Goal: Task Accomplishment & Management: Use online tool/utility

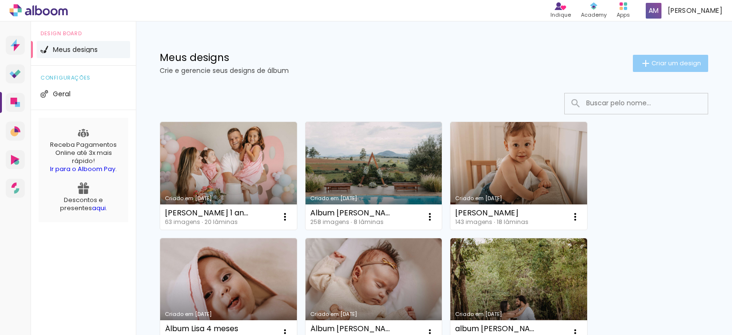
click at [652, 63] on span "Criar um design" at bounding box center [677, 63] width 50 height 6
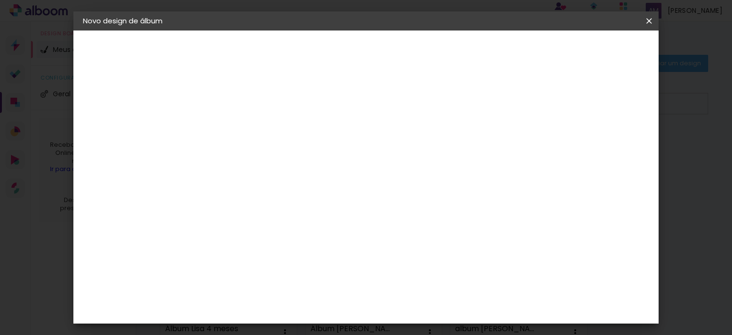
click at [239, 124] on input at bounding box center [239, 128] width 0 height 15
type input "Família Precinotti"
type paper-input "Família Precinotti"
click at [0, 0] on slot "Avançar" at bounding box center [0, 0] width 0 height 0
click at [294, 188] on paper-input-container at bounding box center [263, 181] width 103 height 21
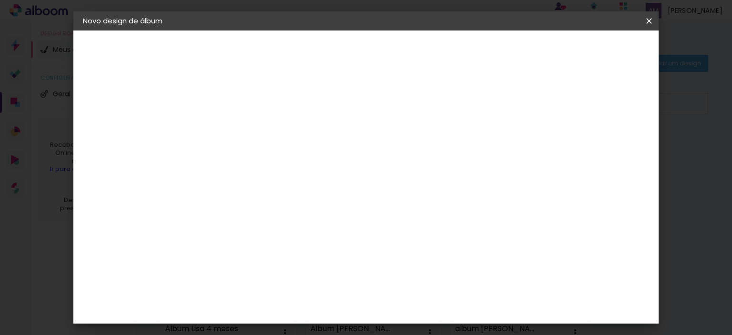
type input "go im"
type paper-input "go im"
click at [256, 211] on div "Go image" at bounding box center [243, 217] width 23 height 15
click at [296, 219] on paper-item "Go image" at bounding box center [254, 217] width 84 height 25
click at [0, 0] on slot "Tamanho Livre" at bounding box center [0, 0] width 0 height 0
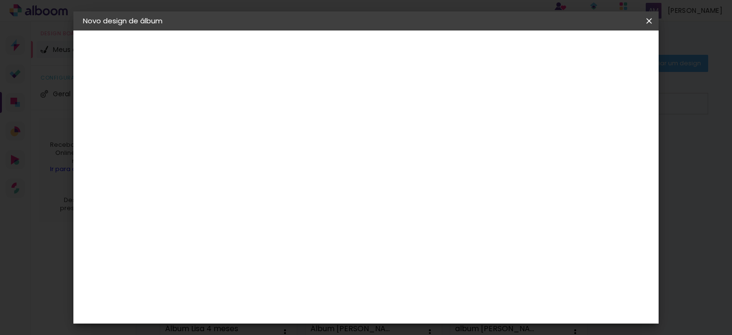
click at [392, 146] on paper-item "Tamanho Livre" at bounding box center [349, 144] width 85 height 21
click at [256, 210] on div "Go image" at bounding box center [243, 217] width 23 height 15
click at [0, 0] on slot "Tamanho Livre" at bounding box center [0, 0] width 0 height 0
click at [256, 211] on div "Go image" at bounding box center [243, 217] width 23 height 15
click at [256, 213] on div "Go image" at bounding box center [243, 217] width 23 height 15
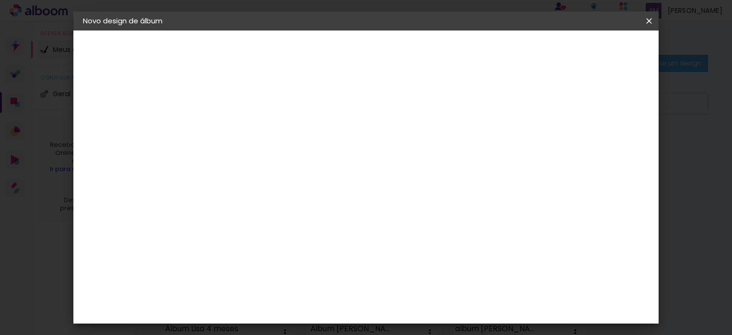
click at [0, 0] on slot "Tamanho Livre" at bounding box center [0, 0] width 0 height 0
click at [392, 139] on paper-item "Tamanho Livre" at bounding box center [349, 144] width 85 height 21
click at [0, 0] on slot "Avançar" at bounding box center [0, 0] width 0 height 0
click at [0, 0] on slot "Voltar" at bounding box center [0, 0] width 0 height 0
click at [0, 0] on slot "Tamanho Livre" at bounding box center [0, 0] width 0 height 0
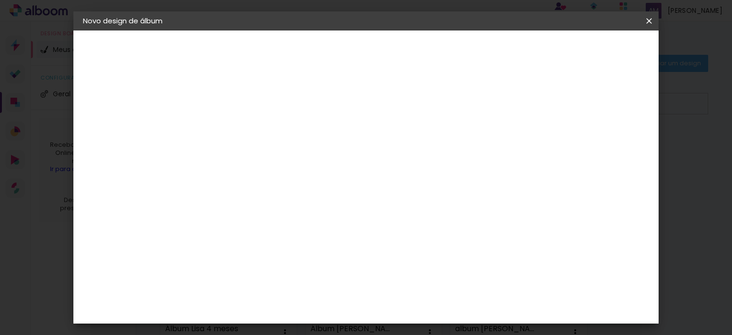
click at [0, 0] on slot "Tamanho Livre" at bounding box center [0, 0] width 0 height 0
drag, startPoint x: 448, startPoint y: 144, endPoint x: 453, endPoint y: 184, distance: 39.9
click at [392, 183] on paper-listbox "Tamanho Livre Sugerir uma encadernadora" at bounding box center [349, 166] width 85 height 89
click at [387, 198] on div "Sugerir uma encadernadora" at bounding box center [357, 198] width 59 height 15
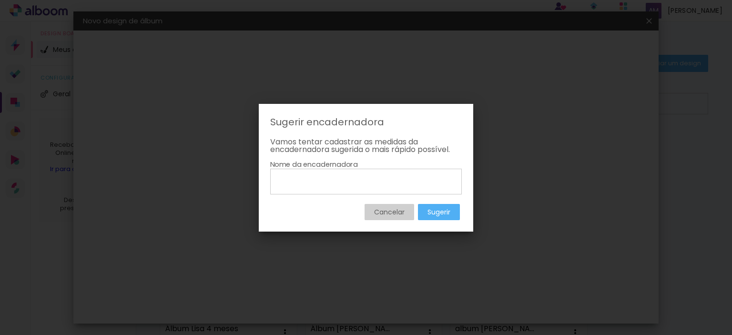
click at [0, 0] on slot "Cancelar" at bounding box center [0, 0] width 0 height 0
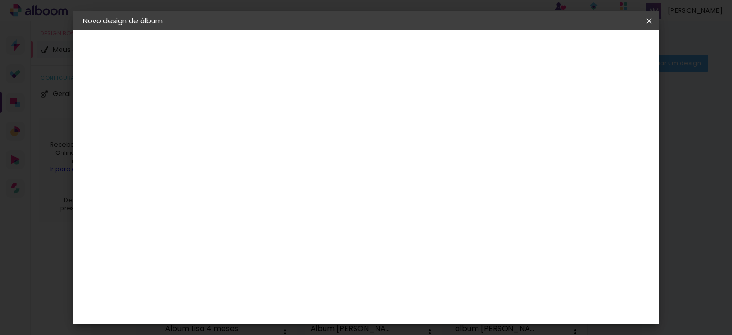
click at [256, 220] on paper-item "Go image" at bounding box center [254, 217] width 84 height 25
click at [250, 183] on input "go im" at bounding box center [253, 181] width 77 height 12
type input "g"
click at [256, 266] on div "Go image" at bounding box center [243, 273] width 23 height 15
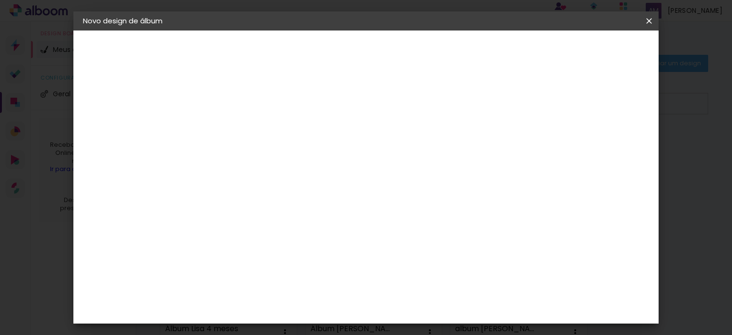
scroll to position [0, 0]
click at [417, 149] on paper-item "Tamanho Livre" at bounding box center [372, 144] width 92 height 21
click at [0, 0] on slot "Tamanho Livre" at bounding box center [0, 0] width 0 height 0
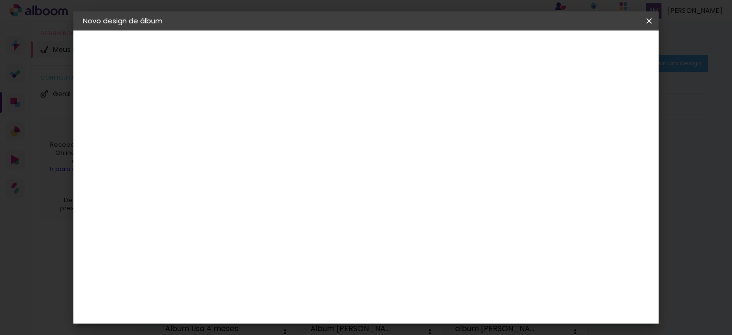
click at [0, 0] on slot "Tamanho Livre" at bounding box center [0, 0] width 0 height 0
click at [311, 182] on input at bounding box center [263, 181] width 96 height 12
click at [304, 155] on input "[GEOGRAPHIC_DATA]" at bounding box center [259, 152] width 89 height 12
click at [249, 184] on input at bounding box center [263, 181] width 96 height 12
type input "go im"
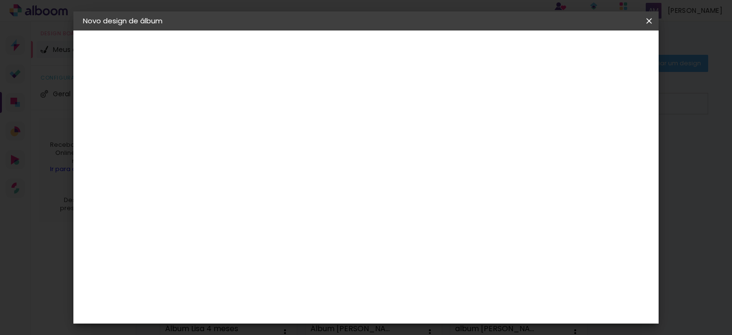
type paper-input "go im"
click at [0, 0] on slot "G Go image" at bounding box center [0, 0] width 0 height 0
click at [256, 213] on div "Go image" at bounding box center [243, 217] width 23 height 15
click at [256, 211] on div "Go image" at bounding box center [243, 217] width 23 height 15
click at [292, 181] on input "go im" at bounding box center [253, 181] width 77 height 12
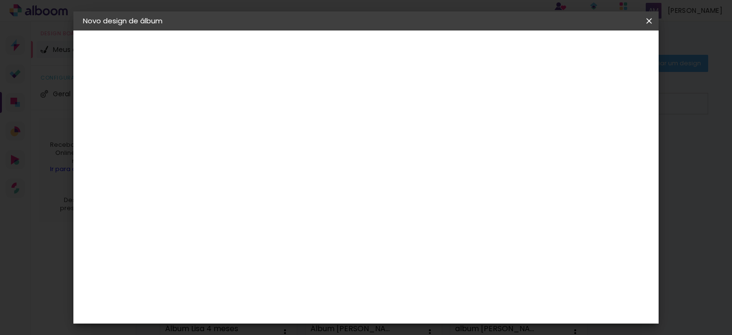
click at [256, 214] on div "Go image" at bounding box center [243, 217] width 23 height 15
click at [292, 178] on input "go im" at bounding box center [253, 181] width 77 height 12
type input "g"
click at [311, 182] on input at bounding box center [263, 181] width 96 height 12
type input "go"
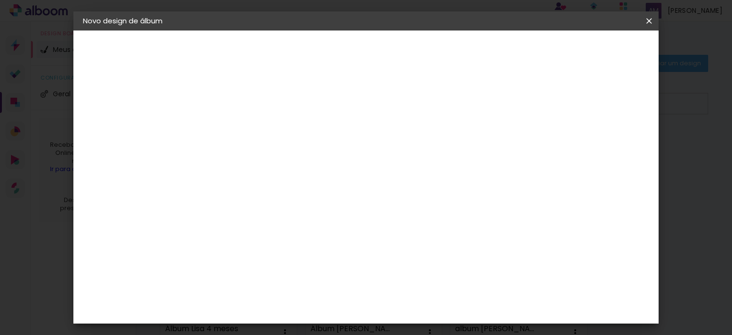
type paper-input "go"
click at [256, 217] on div "Go image" at bounding box center [243, 217] width 23 height 15
click at [392, 130] on div at bounding box center [349, 128] width 85 height 12
click at [0, 0] on slot "Tamanho Livre" at bounding box center [0, 0] width 0 height 0
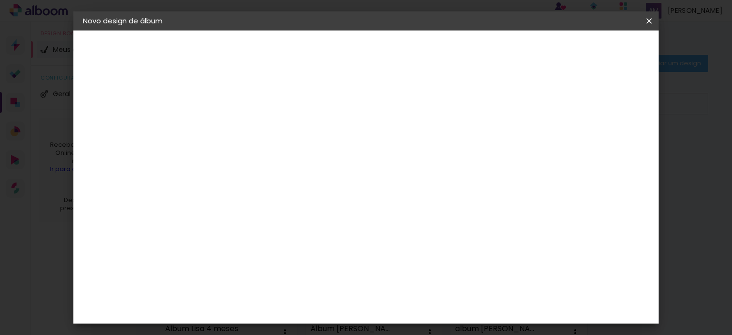
click at [340, 49] on paper-button "Voltar" at bounding box center [320, 50] width 39 height 16
click at [239, 125] on input at bounding box center [239, 128] width 0 height 15
type input "f"
type input "Família Precinotti"
type paper-input "Família Precinotti"
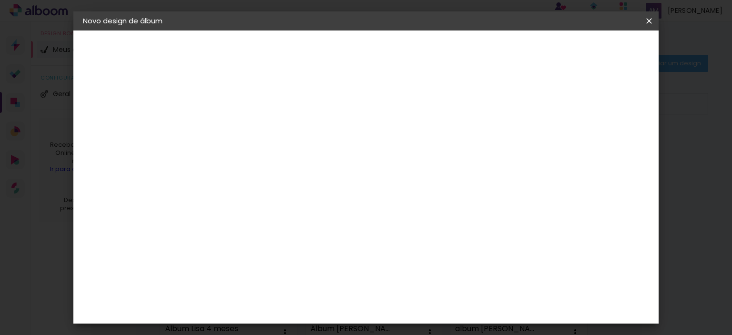
click at [0, 0] on slot "Avançar" at bounding box center [0, 0] width 0 height 0
click at [256, 215] on div "Go image" at bounding box center [243, 217] width 23 height 15
click at [391, 43] on paper-button "Avançar" at bounding box center [368, 50] width 47 height 16
click at [276, 160] on input "text" at bounding box center [257, 166] width 37 height 15
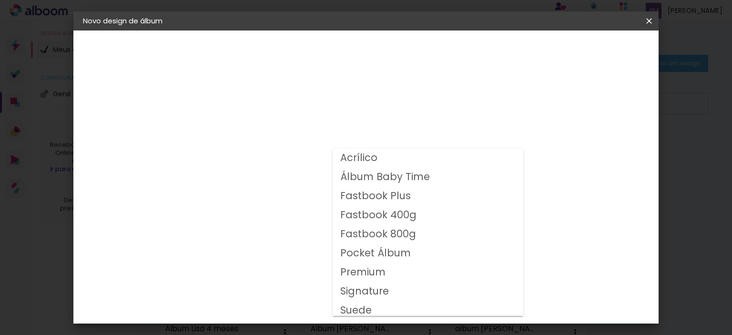
click at [420, 215] on paper-item "Fastbook 400g" at bounding box center [428, 215] width 191 height 19
type input "Fastbook 400g"
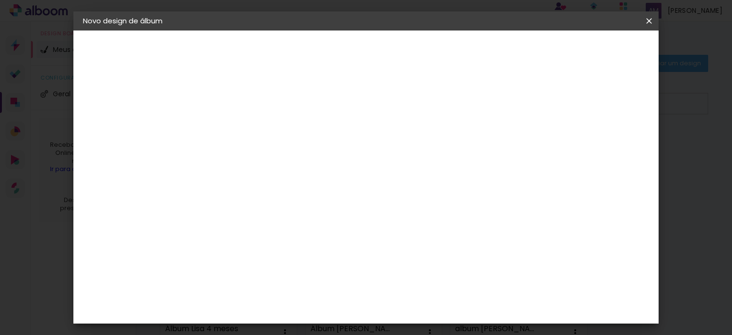
scroll to position [48, 0]
click at [303, 249] on span "30 × 20" at bounding box center [281, 264] width 44 height 31
click at [0, 0] on slot "Avançar" at bounding box center [0, 0] width 0 height 0
click at [589, 47] on span "Iniciar design" at bounding box center [567, 50] width 43 height 7
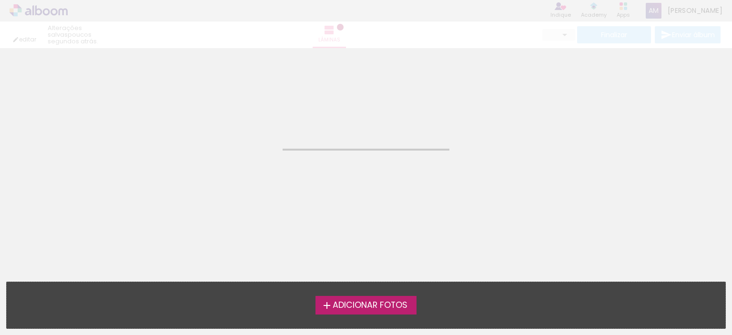
click at [395, 306] on span "Adicionar Fotos" at bounding box center [370, 305] width 75 height 9
click at [0, 0] on input "file" at bounding box center [0, 0] width 0 height 0
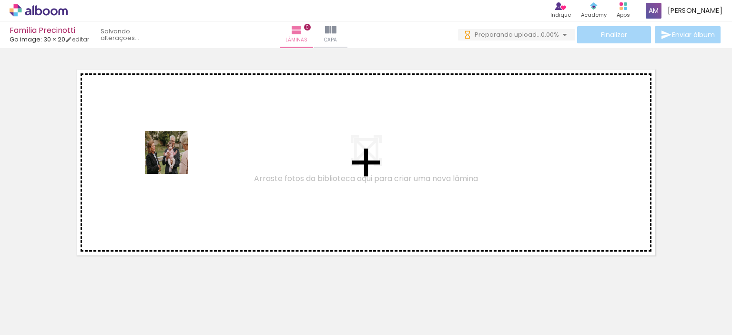
drag, startPoint x: 104, startPoint y: 310, endPoint x: 171, endPoint y: 278, distance: 74.0
click at [175, 156] on quentale-workspace at bounding box center [366, 167] width 732 height 335
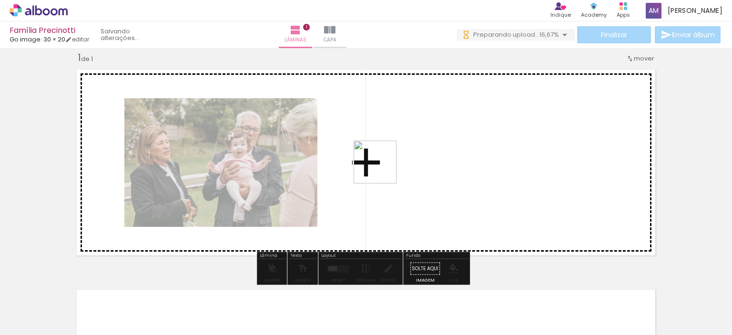
drag, startPoint x: 162, startPoint y: 305, endPoint x: 393, endPoint y: 164, distance: 270.0
click at [393, 164] on quentale-workspace at bounding box center [366, 167] width 732 height 335
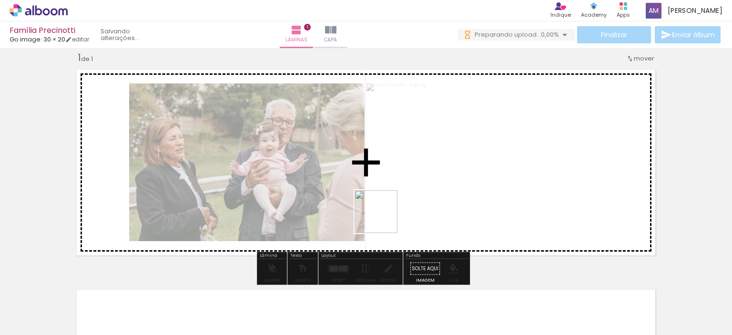
drag, startPoint x: 235, startPoint y: 299, endPoint x: 296, endPoint y: 280, distance: 64.2
click at [420, 202] on quentale-workspace at bounding box center [366, 167] width 732 height 335
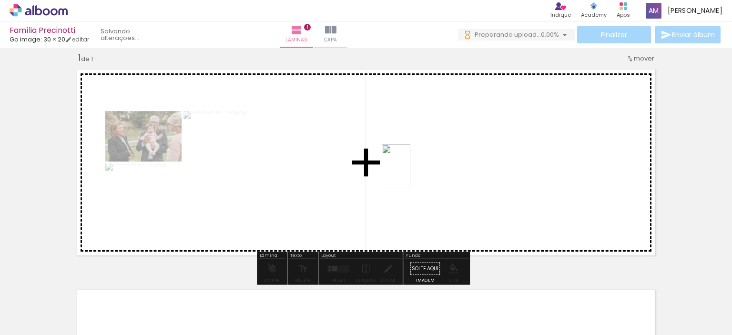
drag, startPoint x: 256, startPoint y: 307, endPoint x: 413, endPoint y: 173, distance: 207.6
click at [412, 173] on quentale-workspace at bounding box center [366, 167] width 732 height 335
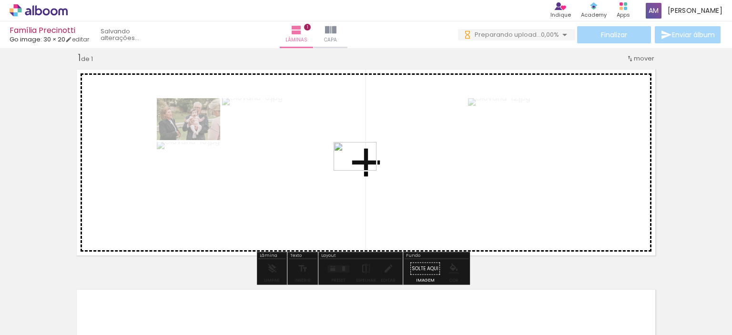
drag, startPoint x: 307, startPoint y: 301, endPoint x: 362, endPoint y: 171, distance: 141.6
click at [362, 171] on quentale-workspace at bounding box center [366, 167] width 732 height 335
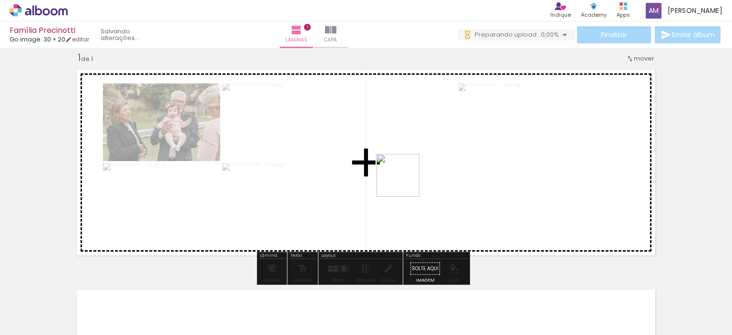
drag, startPoint x: 383, startPoint y: 234, endPoint x: 405, endPoint y: 183, distance: 56.0
click at [405, 183] on quentale-workspace at bounding box center [366, 167] width 732 height 335
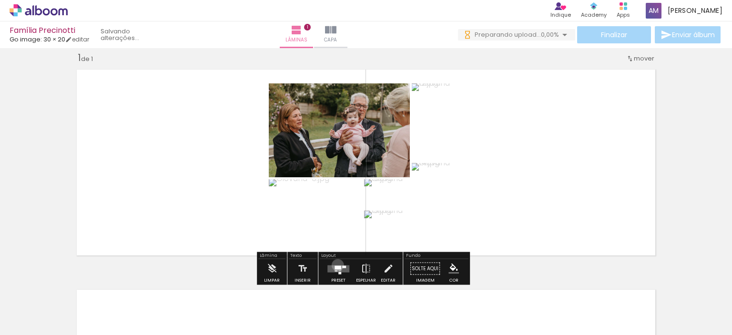
click at [336, 265] on quentale-layouter at bounding box center [339, 268] width 22 height 7
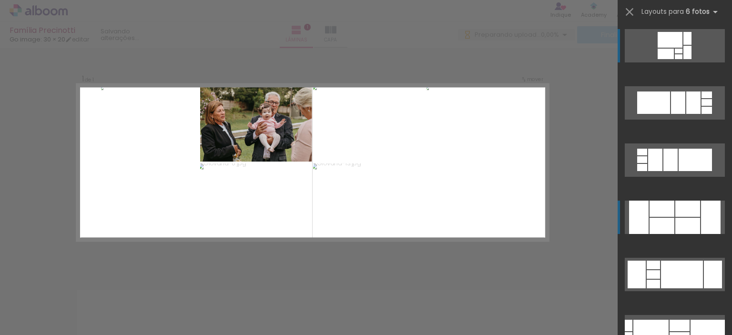
click at [682, 221] on div at bounding box center [688, 226] width 25 height 16
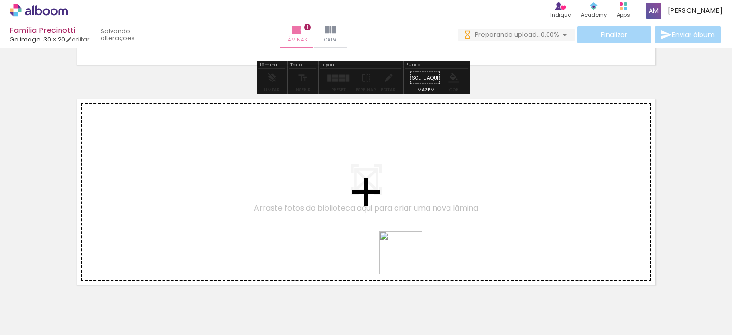
drag, startPoint x: 408, startPoint y: 260, endPoint x: 477, endPoint y: 298, distance: 78.8
click at [399, 191] on quentale-workspace at bounding box center [366, 167] width 732 height 335
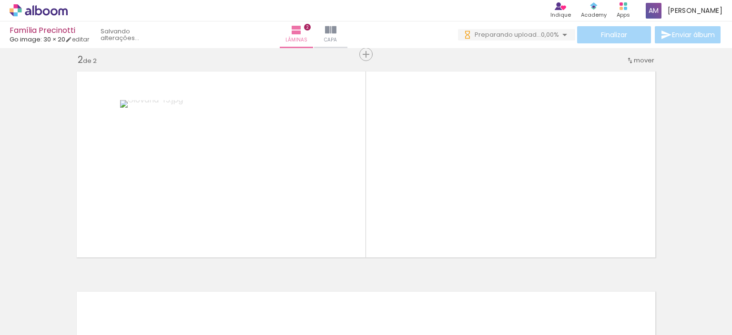
scroll to position [232, 0]
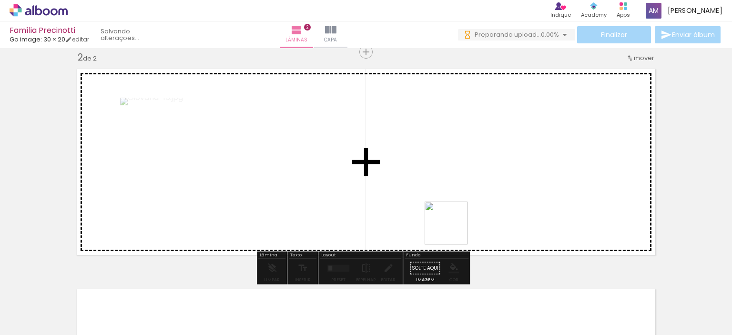
drag, startPoint x: 477, startPoint y: 300, endPoint x: 511, endPoint y: 282, distance: 38.8
click at [427, 177] on quentale-workspace at bounding box center [366, 167] width 732 height 335
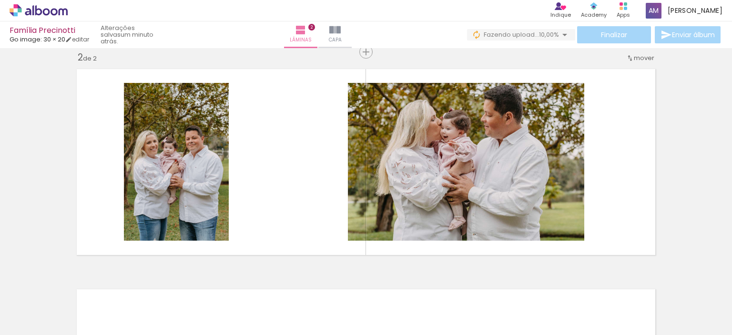
scroll to position [0, 0]
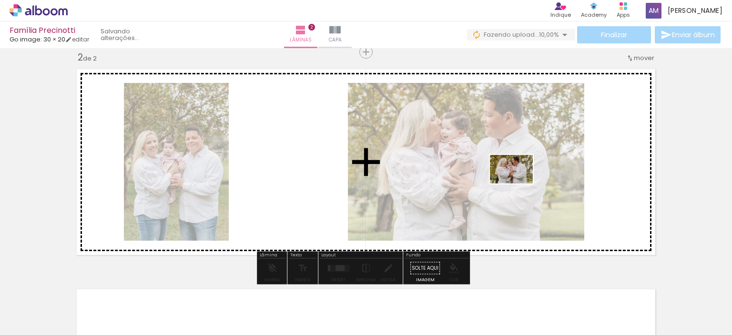
drag, startPoint x: 532, startPoint y: 299, endPoint x: 519, endPoint y: 184, distance: 116.1
click at [519, 184] on quentale-workspace at bounding box center [366, 167] width 732 height 335
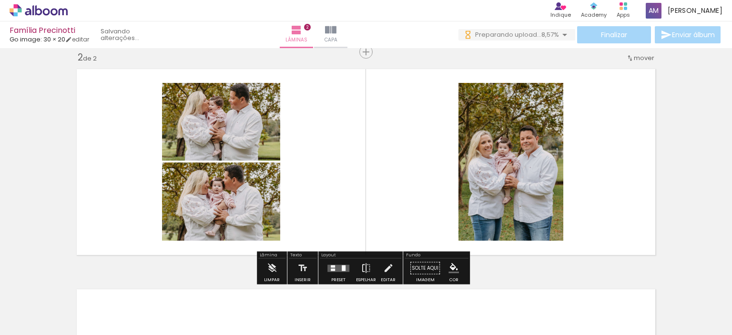
drag, startPoint x: 593, startPoint y: 309, endPoint x: 547, endPoint y: 191, distance: 126.8
click at [547, 191] on quentale-workspace at bounding box center [366, 167] width 732 height 335
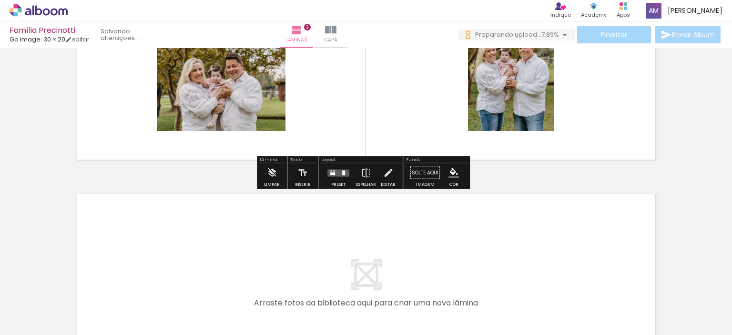
click at [338, 169] on quentale-layouter at bounding box center [339, 172] width 22 height 7
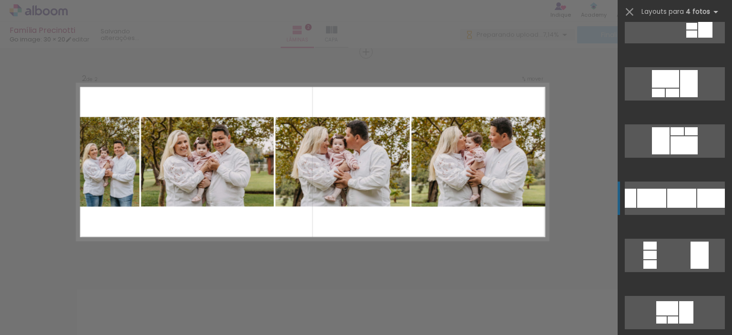
click at [693, 209] on quentale-layouter at bounding box center [675, 198] width 100 height 33
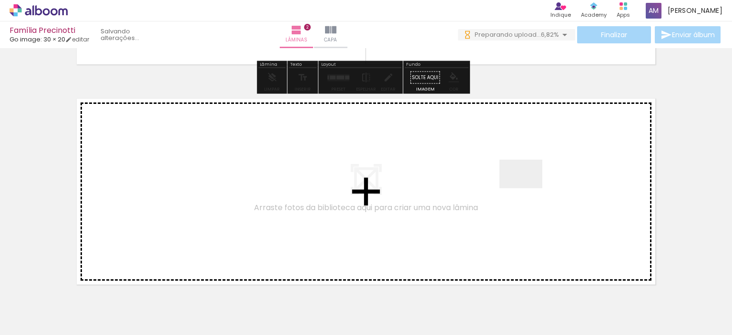
drag, startPoint x: 580, startPoint y: 247, endPoint x: 526, endPoint y: 185, distance: 82.2
click at [526, 185] on quentale-workspace at bounding box center [366, 167] width 732 height 335
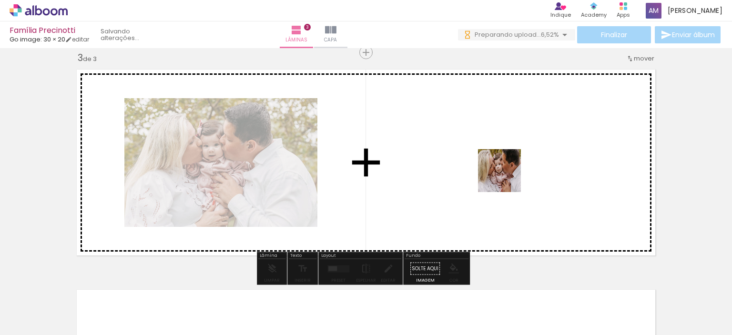
drag, startPoint x: 669, startPoint y: 300, endPoint x: 507, endPoint y: 178, distance: 202.9
click at [507, 178] on quentale-workspace at bounding box center [366, 167] width 732 height 335
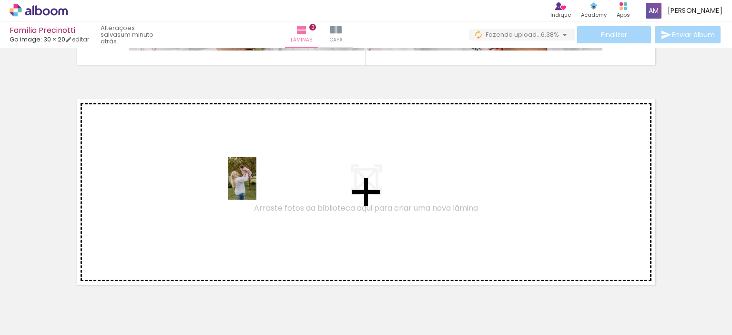
drag, startPoint x: 298, startPoint y: 293, endPoint x: 256, endPoint y: 185, distance: 115.6
click at [256, 185] on quentale-workspace at bounding box center [366, 167] width 732 height 335
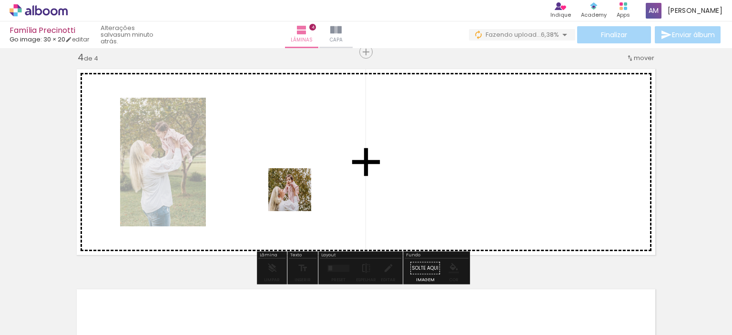
drag, startPoint x: 364, startPoint y: 305, endPoint x: 290, endPoint y: 184, distance: 142.1
click at [290, 184] on quentale-workspace at bounding box center [366, 167] width 732 height 335
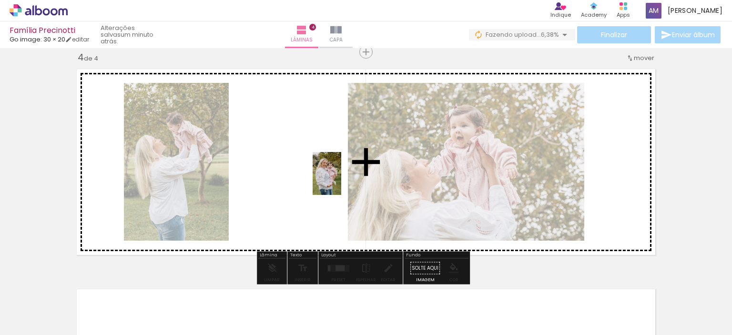
drag, startPoint x: 407, startPoint y: 299, endPoint x: 385, endPoint y: 205, distance: 96.4
click at [340, 180] on quentale-workspace at bounding box center [366, 167] width 732 height 335
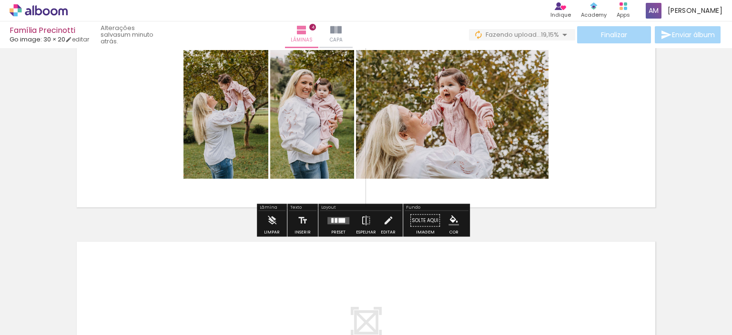
click at [336, 225] on div at bounding box center [339, 220] width 26 height 19
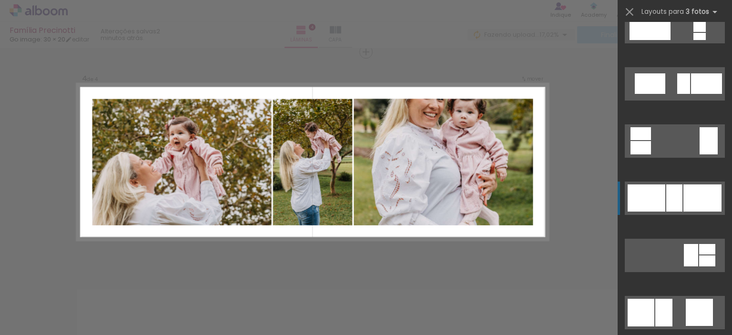
click at [702, 191] on div at bounding box center [703, 197] width 38 height 27
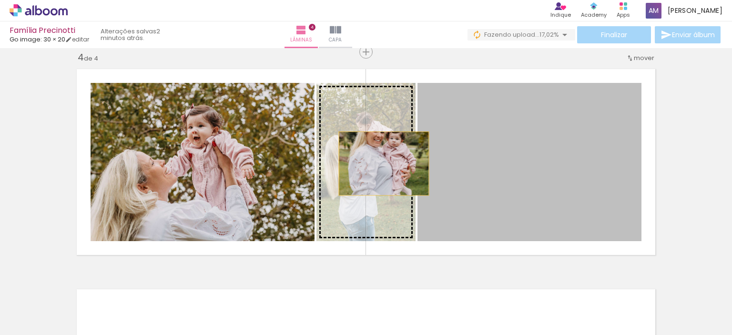
drag, startPoint x: 500, startPoint y: 160, endPoint x: 368, endPoint y: 164, distance: 132.1
click at [0, 0] on slot at bounding box center [0, 0] width 0 height 0
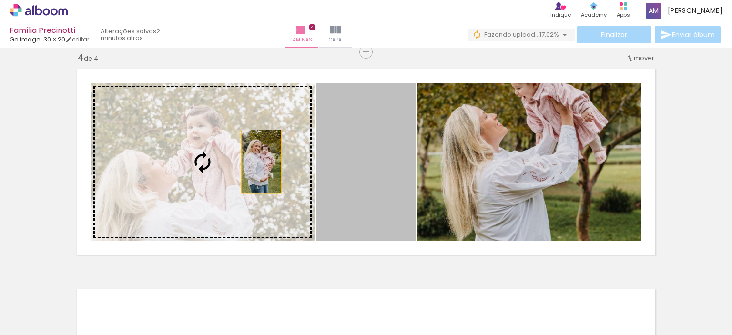
drag, startPoint x: 373, startPoint y: 165, endPoint x: 257, endPoint y: 162, distance: 115.9
click at [0, 0] on slot at bounding box center [0, 0] width 0 height 0
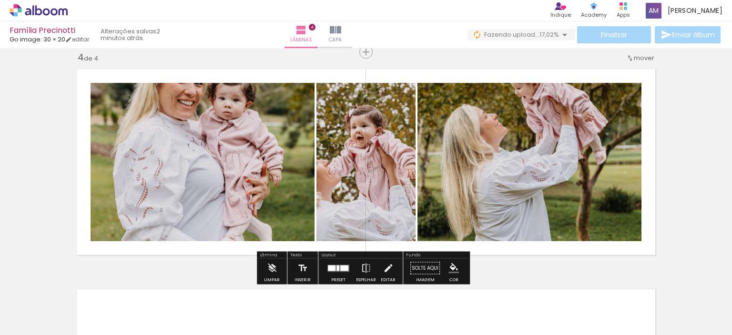
drag, startPoint x: 334, startPoint y: 267, endPoint x: 433, endPoint y: 229, distance: 106.2
click at [337, 267] on div at bounding box center [338, 268] width 3 height 6
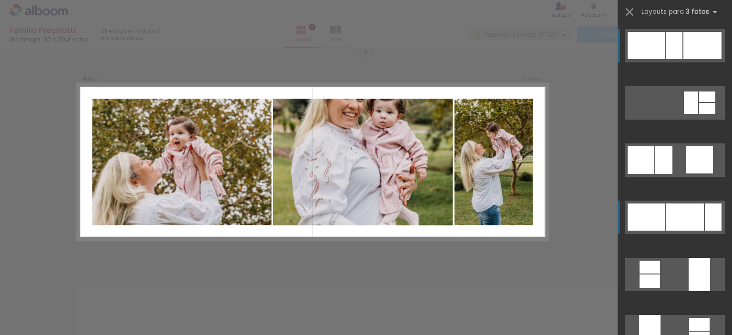
click at [705, 215] on div at bounding box center [713, 217] width 17 height 27
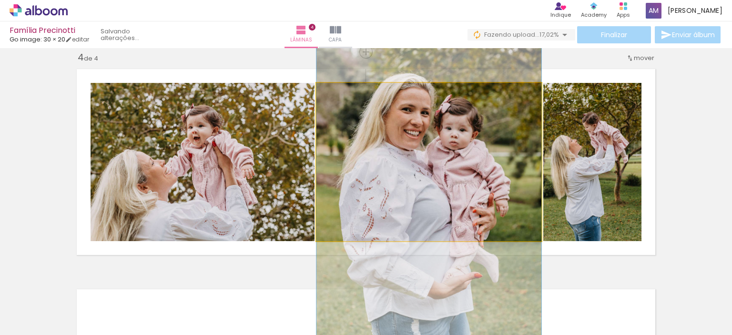
drag, startPoint x: 491, startPoint y: 149, endPoint x: 492, endPoint y: 179, distance: 30.1
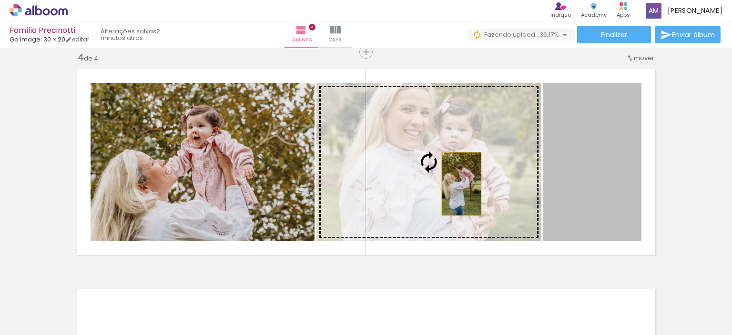
drag, startPoint x: 612, startPoint y: 177, endPoint x: 410, endPoint y: 184, distance: 202.7
click at [0, 0] on slot at bounding box center [0, 0] width 0 height 0
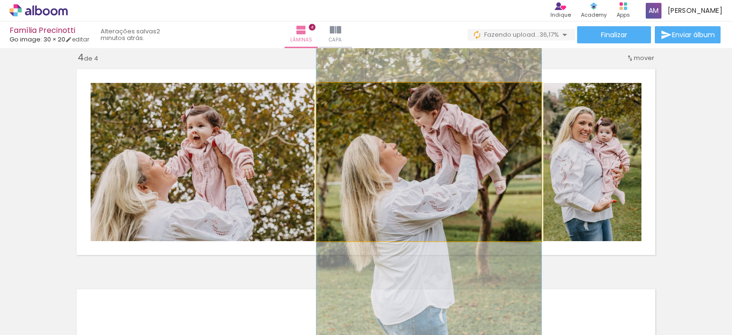
drag, startPoint x: 500, startPoint y: 162, endPoint x: 513, endPoint y: 191, distance: 32.4
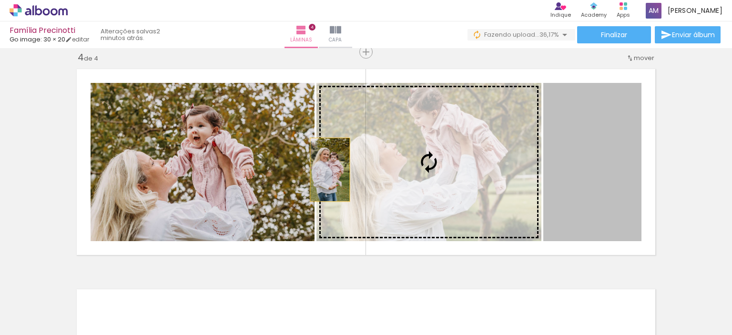
drag, startPoint x: 435, startPoint y: 170, endPoint x: 249, endPoint y: 167, distance: 185.9
click at [0, 0] on slot at bounding box center [0, 0] width 0 height 0
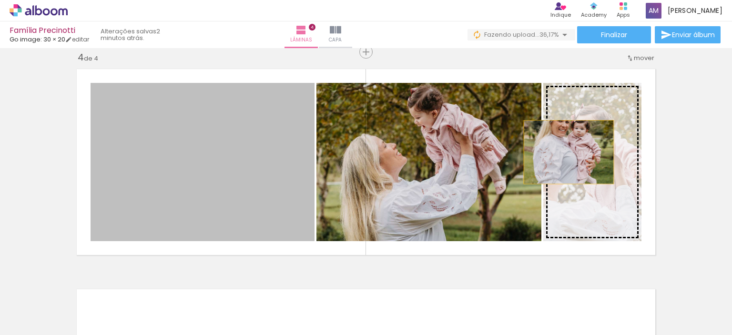
drag, startPoint x: 256, startPoint y: 148, endPoint x: 575, endPoint y: 150, distance: 319.9
click at [0, 0] on slot at bounding box center [0, 0] width 0 height 0
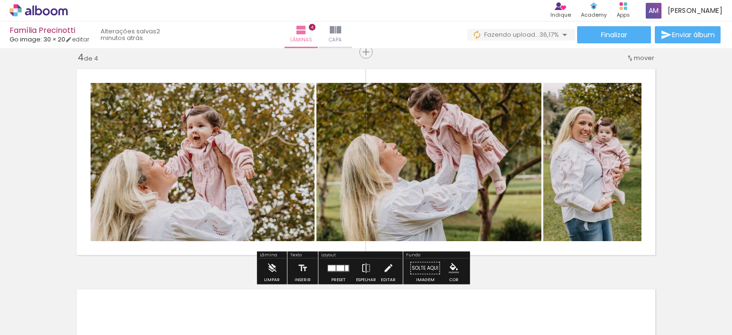
click at [339, 267] on div at bounding box center [341, 268] width 8 height 6
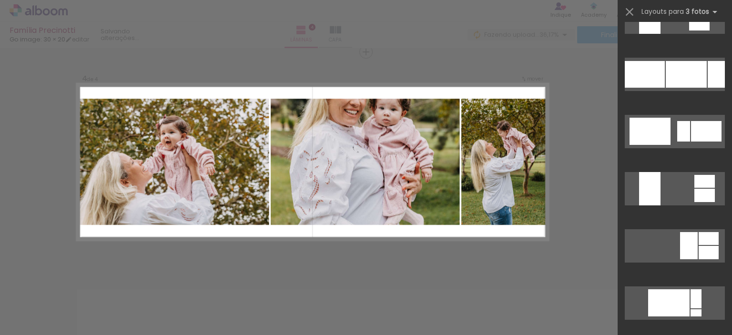
scroll to position [4043, 0]
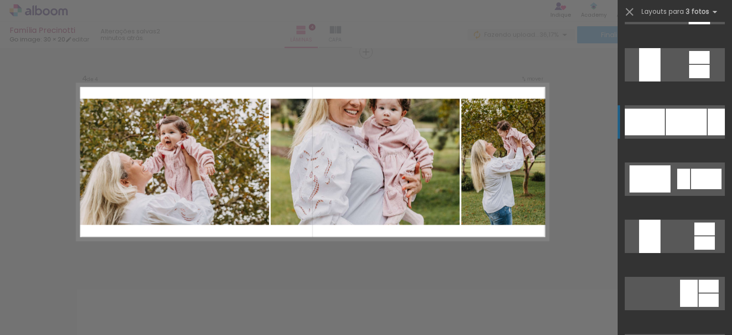
click at [692, 132] on div at bounding box center [686, 122] width 41 height 27
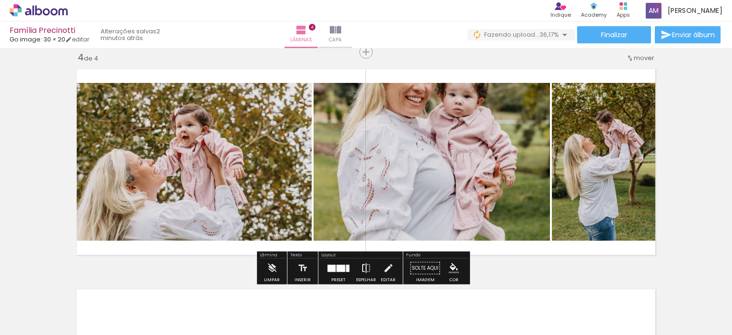
click at [370, 268] on paper-button "Espelhar" at bounding box center [366, 271] width 25 height 24
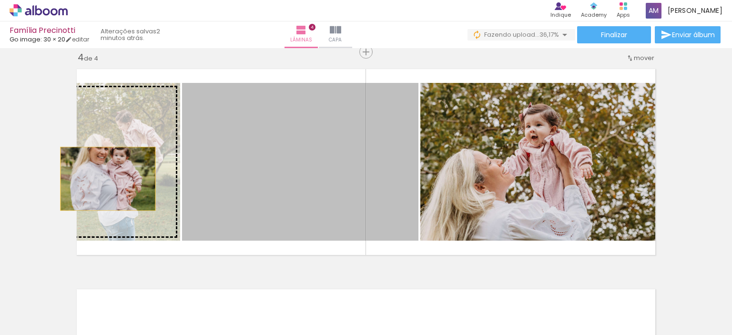
drag, startPoint x: 362, startPoint y: 168, endPoint x: 104, endPoint y: 179, distance: 258.1
click at [0, 0] on slot at bounding box center [0, 0] width 0 height 0
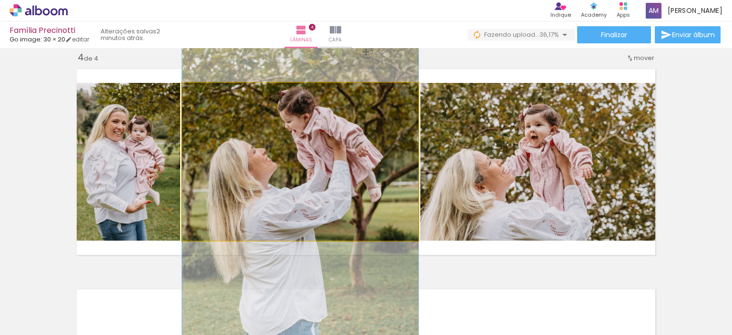
drag, startPoint x: 366, startPoint y: 169, endPoint x: 376, endPoint y: 206, distance: 39.1
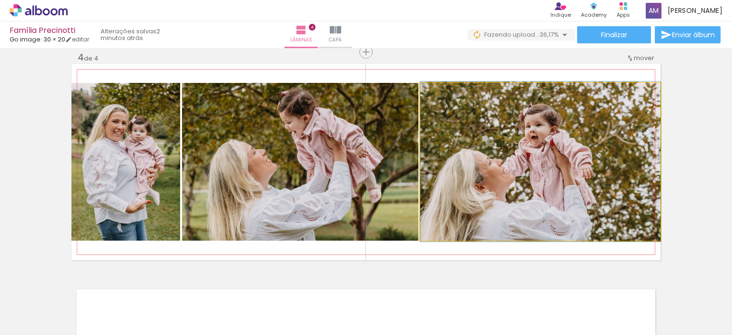
click at [614, 183] on quentale-photo at bounding box center [540, 162] width 240 height 158
click at [643, 100] on quentale-photo at bounding box center [540, 162] width 240 height 158
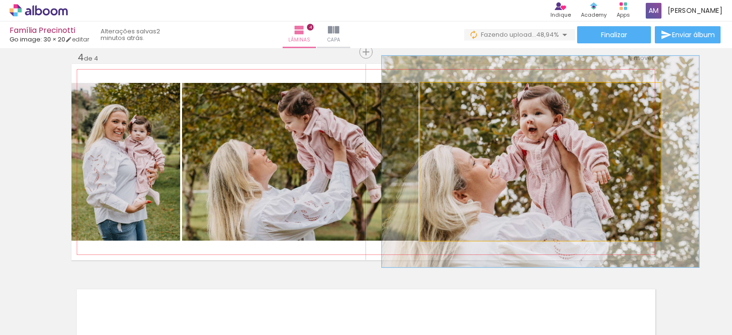
drag, startPoint x: 440, startPoint y: 91, endPoint x: 450, endPoint y: 93, distance: 10.9
type paper-slider "132"
click at [450, 93] on div at bounding box center [453, 93] width 9 height 9
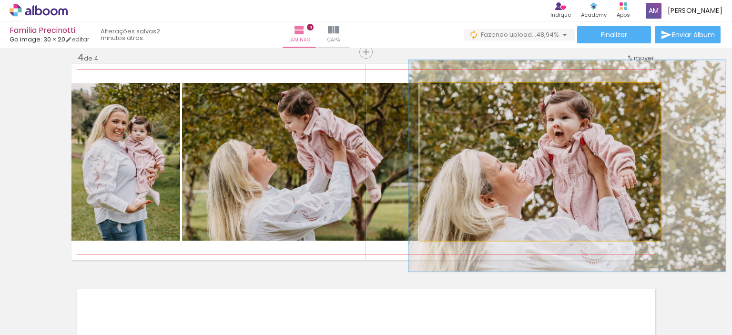
drag, startPoint x: 537, startPoint y: 171, endPoint x: 564, endPoint y: 175, distance: 26.6
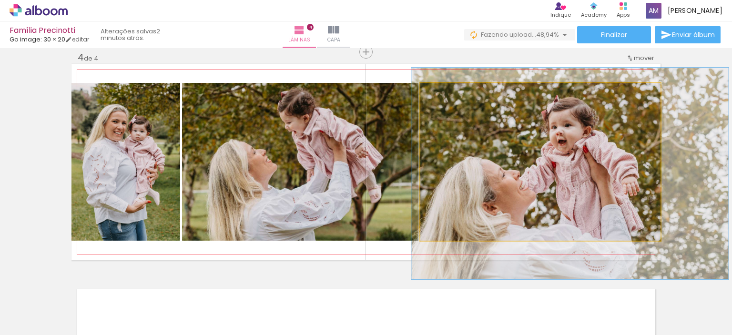
drag, startPoint x: 565, startPoint y: 179, endPoint x: 517, endPoint y: 182, distance: 48.2
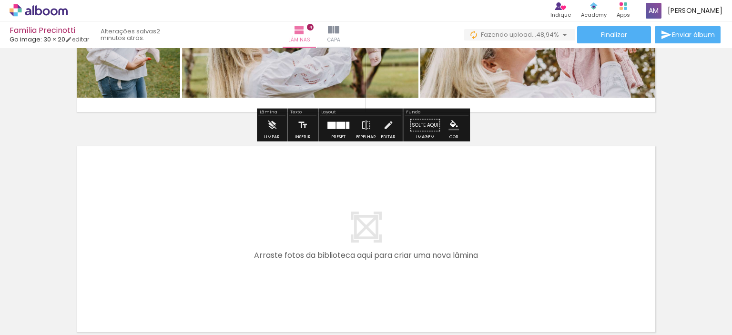
scroll to position [863, 0]
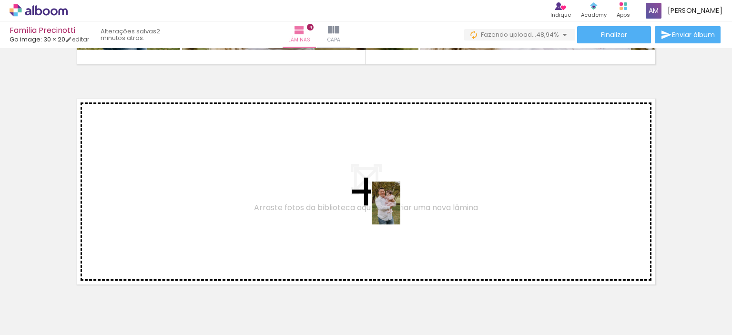
drag, startPoint x: 452, startPoint y: 301, endPoint x: 400, endPoint y: 210, distance: 104.4
click at [400, 210] on quentale-workspace at bounding box center [366, 167] width 732 height 335
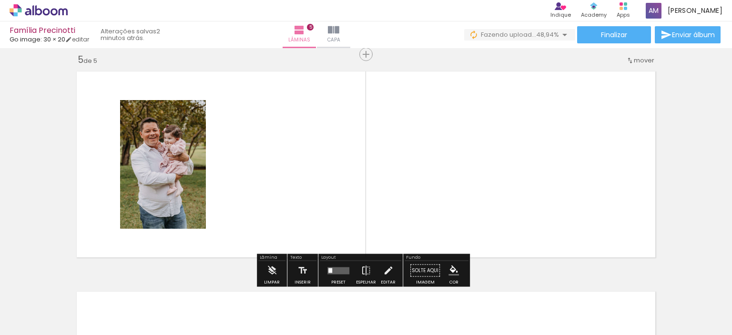
scroll to position [892, 0]
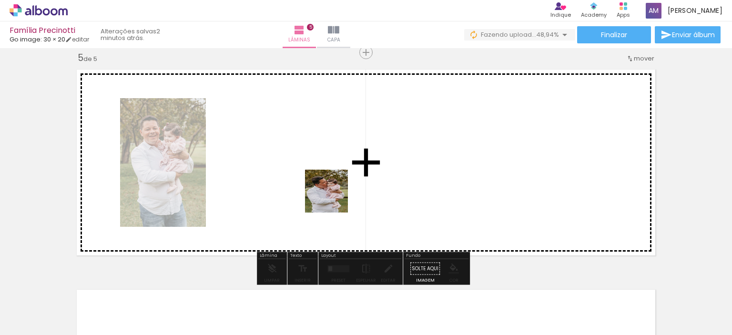
drag, startPoint x: 511, startPoint y: 307, endPoint x: 340, endPoint y: 184, distance: 210.2
click at [279, 175] on quentale-workspace at bounding box center [366, 167] width 732 height 335
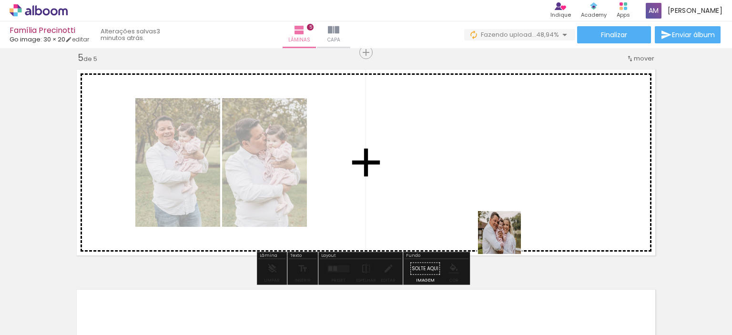
drag, startPoint x: 570, startPoint y: 314, endPoint x: 486, endPoint y: 205, distance: 137.3
click at [486, 205] on quentale-workspace at bounding box center [366, 167] width 732 height 335
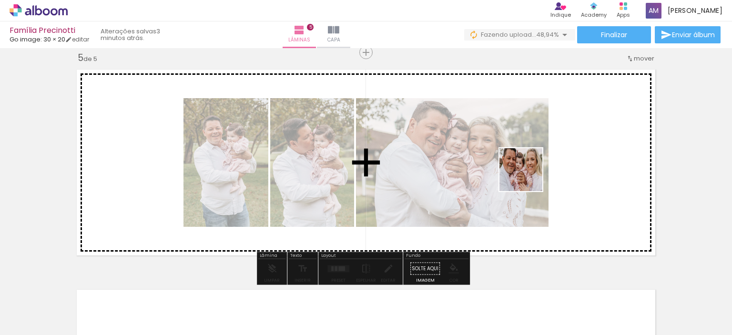
drag, startPoint x: 607, startPoint y: 305, endPoint x: 528, endPoint y: 177, distance: 150.7
click at [528, 177] on quentale-workspace at bounding box center [366, 167] width 732 height 335
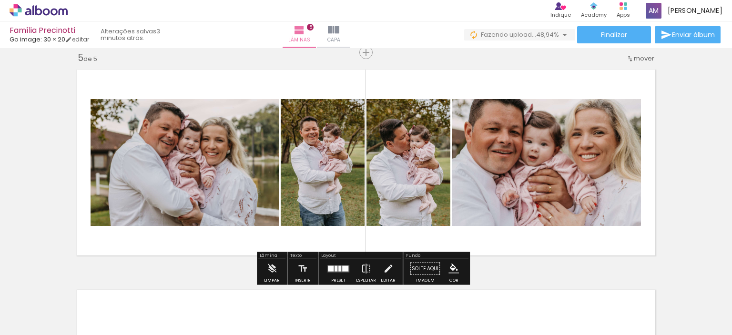
click at [347, 264] on div at bounding box center [339, 268] width 26 height 19
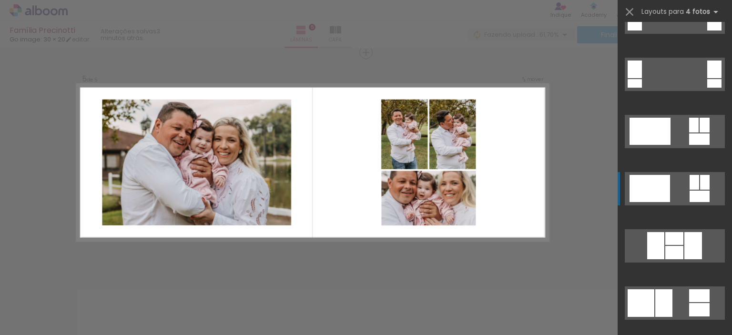
scroll to position [2670, 0]
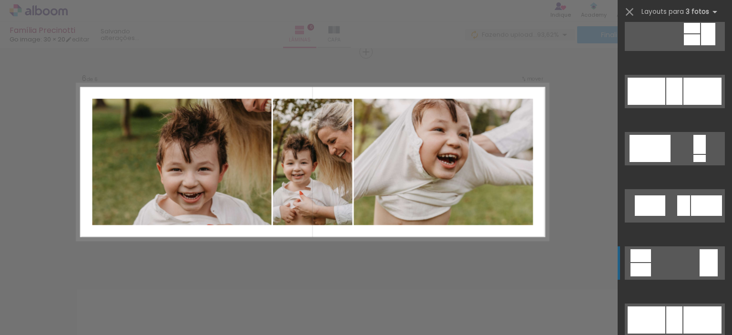
scroll to position [3757, 0]
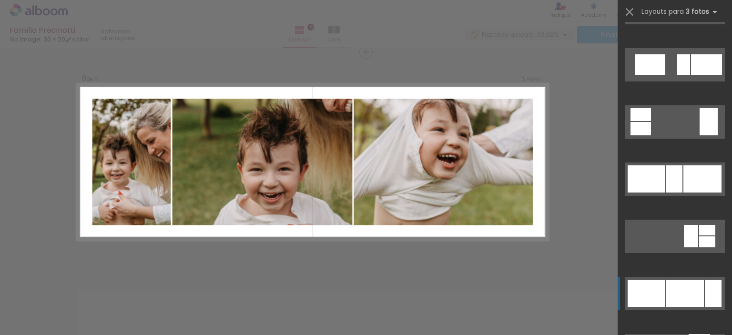
click at [696, 289] on div at bounding box center [685, 293] width 38 height 27
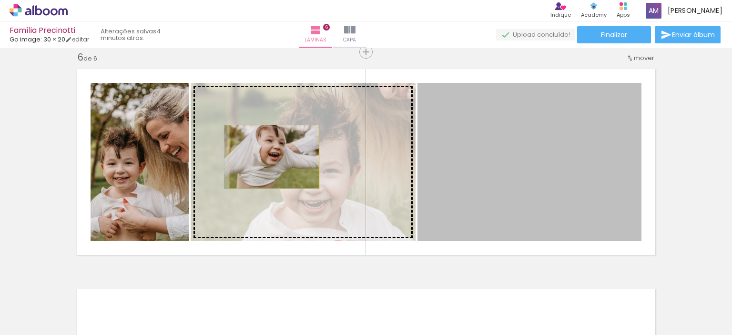
drag, startPoint x: 549, startPoint y: 160, endPoint x: 270, endPoint y: 157, distance: 278.9
click at [0, 0] on slot at bounding box center [0, 0] width 0 height 0
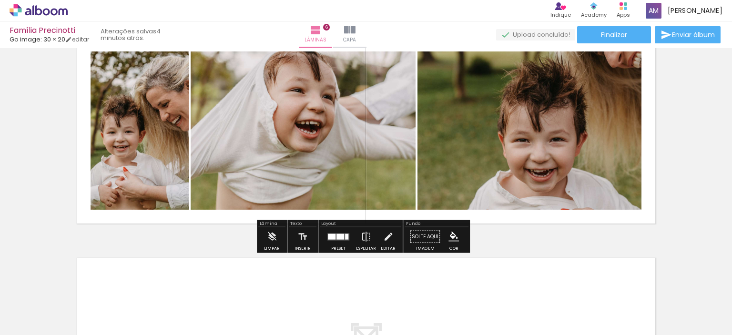
scroll to position [1161, 0]
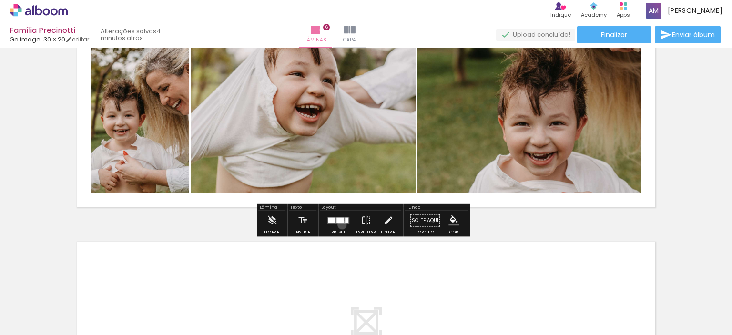
click at [340, 225] on div at bounding box center [339, 220] width 26 height 19
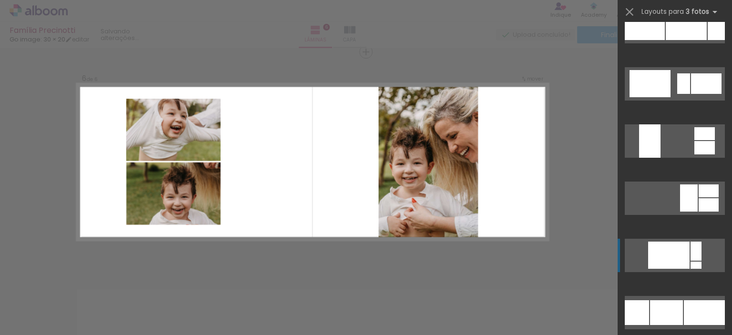
scroll to position [4434, 0]
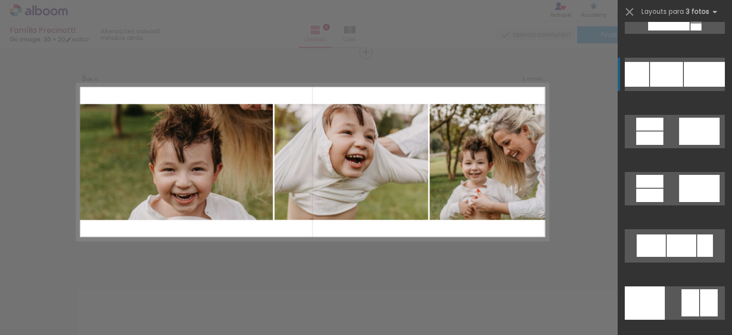
click at [692, 87] on quentale-layouter at bounding box center [675, 74] width 100 height 33
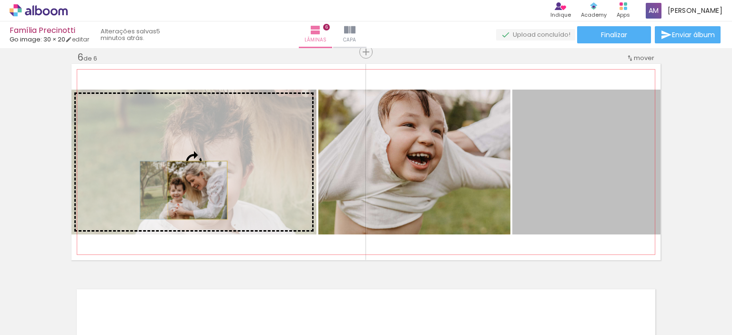
drag, startPoint x: 588, startPoint y: 199, endPoint x: 194, endPoint y: 190, distance: 394.8
click at [0, 0] on slot at bounding box center [0, 0] width 0 height 0
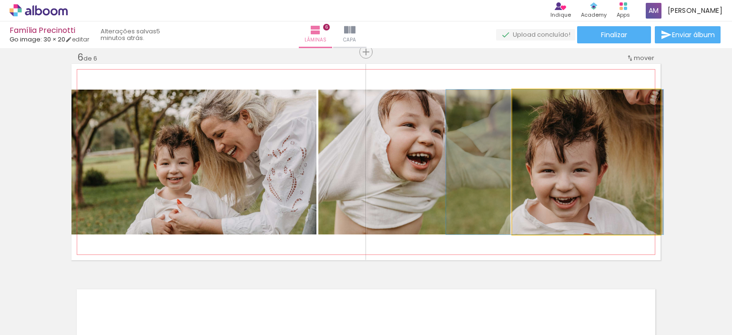
drag, startPoint x: 615, startPoint y: 179, endPoint x: 584, endPoint y: 189, distance: 33.2
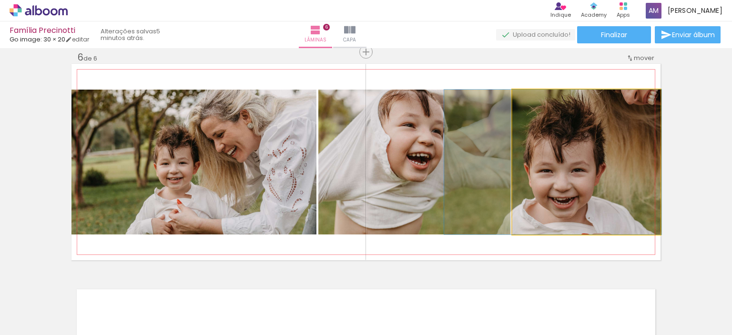
drag, startPoint x: 606, startPoint y: 167, endPoint x: 605, endPoint y: 184, distance: 17.7
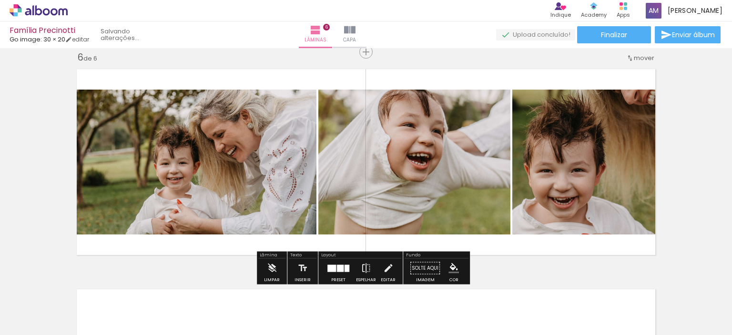
click at [345, 264] on div at bounding box center [339, 268] width 26 height 19
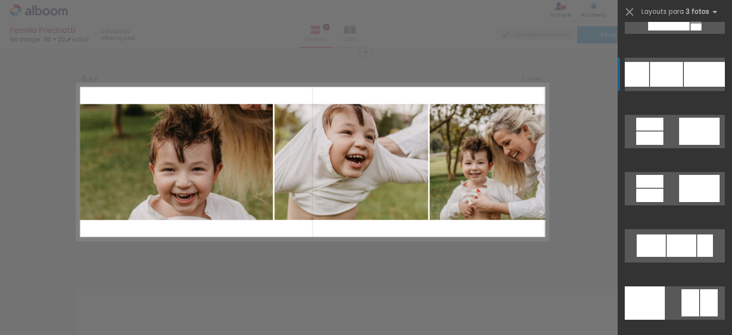
scroll to position [4462, 0]
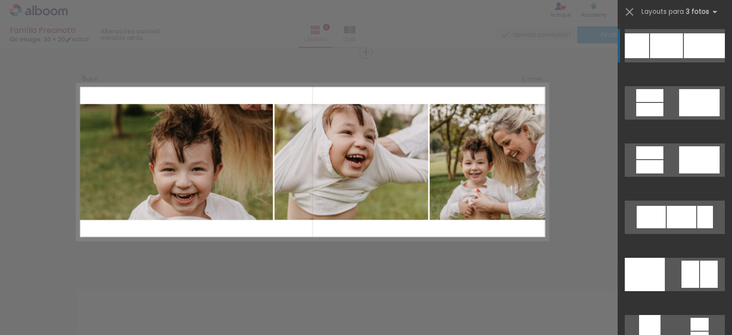
click at [692, 44] on div at bounding box center [704, 45] width 41 height 25
click at [690, 50] on div at bounding box center [704, 45] width 41 height 25
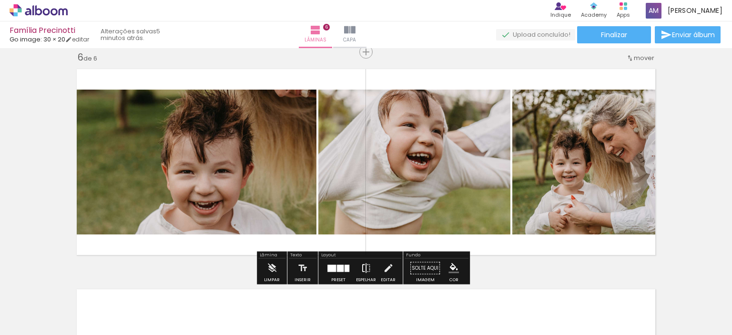
click at [366, 264] on iron-icon at bounding box center [366, 268] width 10 height 19
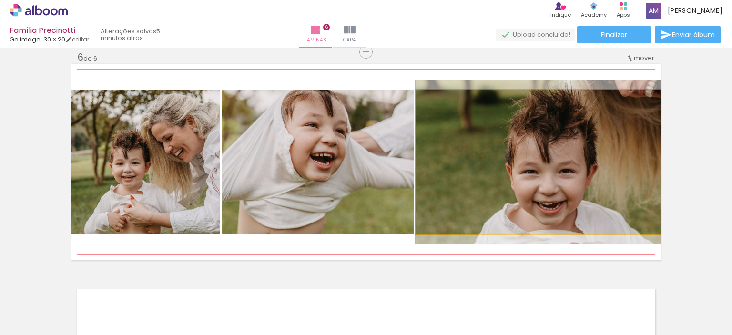
click at [544, 183] on quentale-photo at bounding box center [538, 162] width 245 height 145
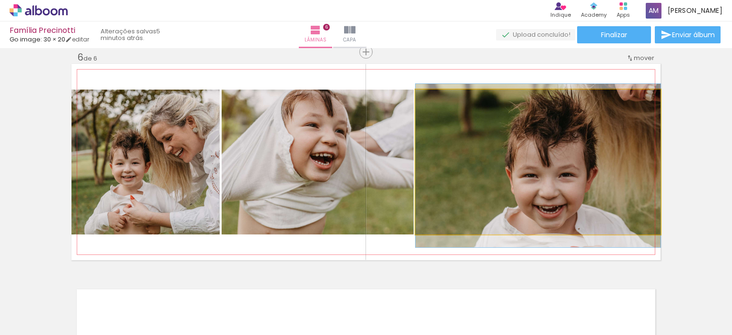
drag, startPoint x: 544, startPoint y: 183, endPoint x: 526, endPoint y: 187, distance: 18.0
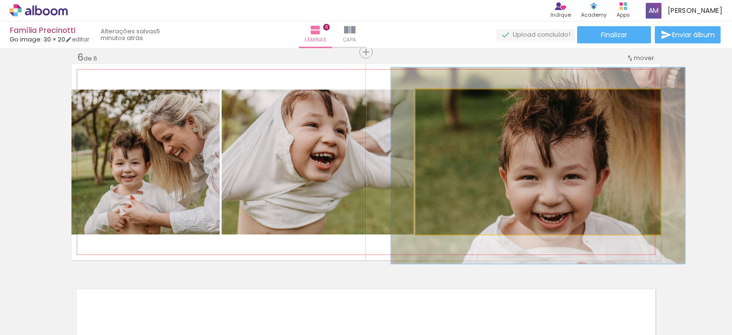
drag, startPoint x: 433, startPoint y: 104, endPoint x: 440, endPoint y: 105, distance: 6.7
click at [440, 105] on div at bounding box center [444, 99] width 15 height 15
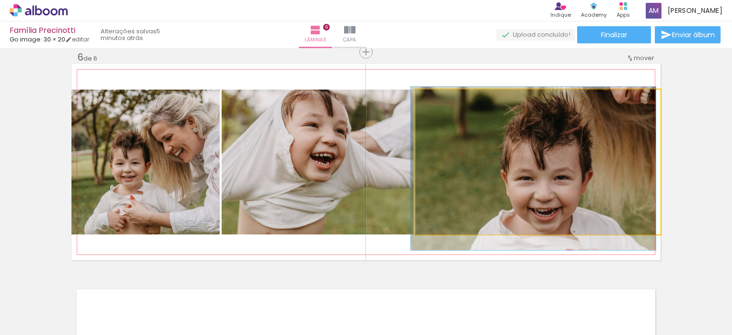
drag, startPoint x: 438, startPoint y: 102, endPoint x: 415, endPoint y: 98, distance: 23.7
type paper-slider "100"
click at [419, 98] on div at bounding box center [452, 99] width 66 height 14
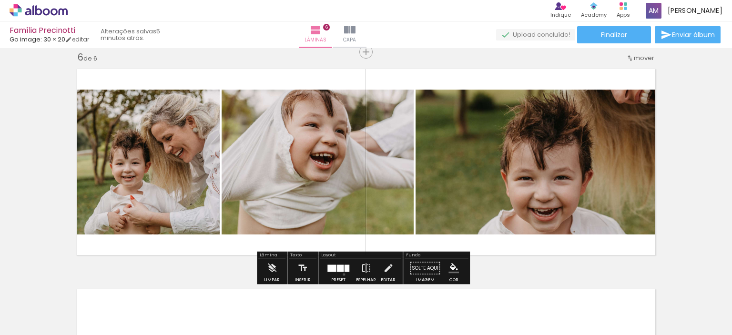
click at [342, 274] on div at bounding box center [339, 268] width 26 height 19
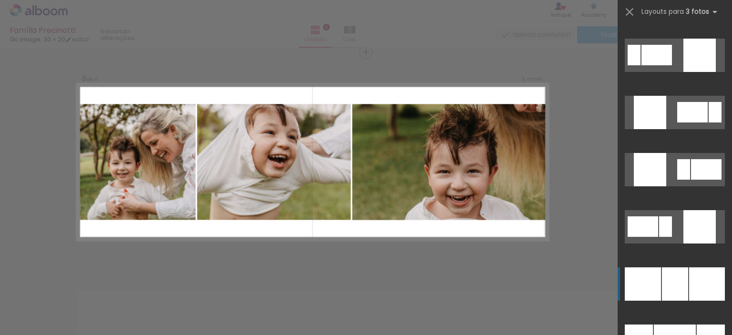
scroll to position [4891, 0]
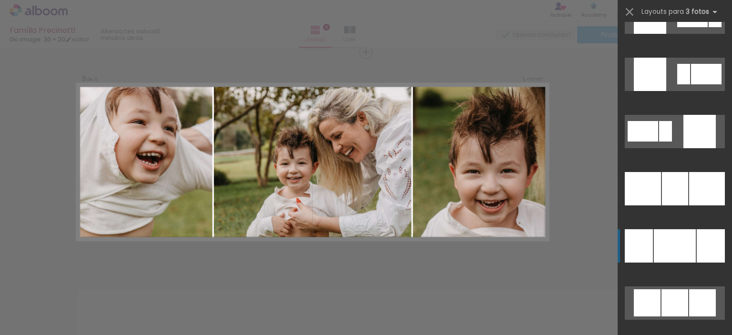
click at [689, 247] on div at bounding box center [675, 245] width 42 height 33
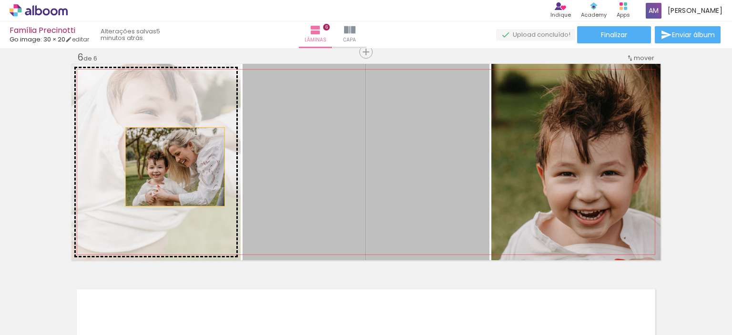
drag, startPoint x: 442, startPoint y: 177, endPoint x: 139, endPoint y: 165, distance: 302.9
click at [0, 0] on slot at bounding box center [0, 0] width 0 height 0
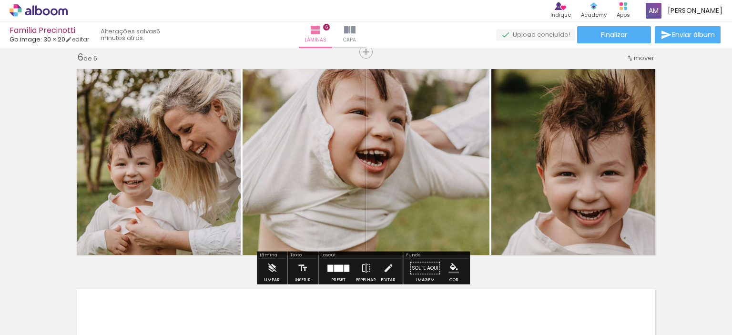
click at [344, 268] on div at bounding box center [346, 268] width 5 height 7
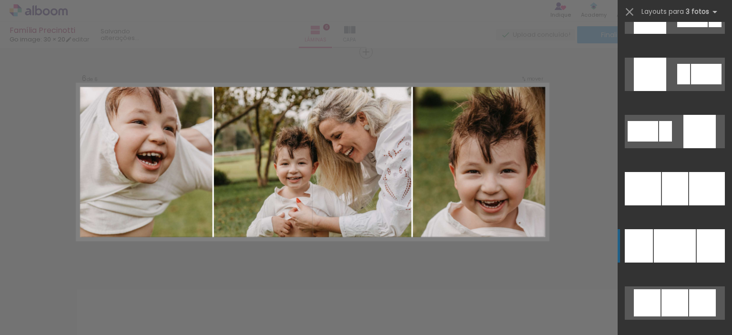
scroll to position [5092, 0]
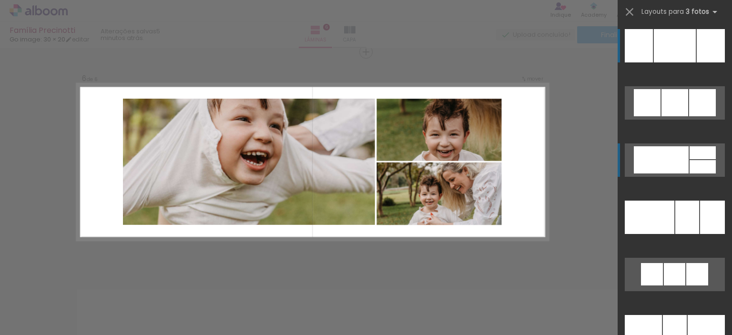
click at [678, 162] on div at bounding box center [661, 159] width 55 height 27
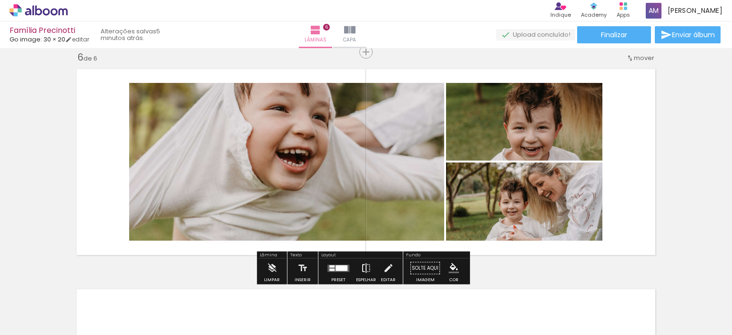
click at [366, 267] on iron-icon at bounding box center [366, 268] width 10 height 19
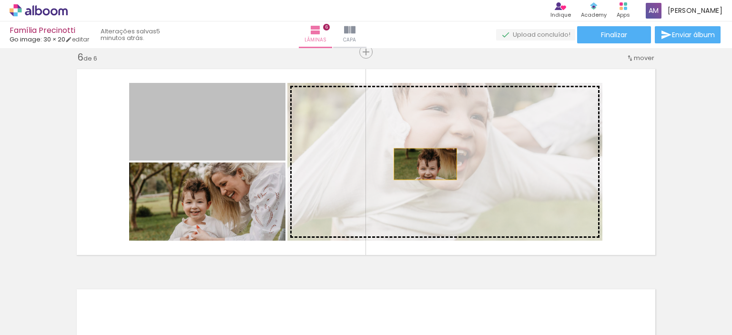
drag, startPoint x: 207, startPoint y: 133, endPoint x: 451, endPoint y: 171, distance: 246.6
click at [0, 0] on slot at bounding box center [0, 0] width 0 height 0
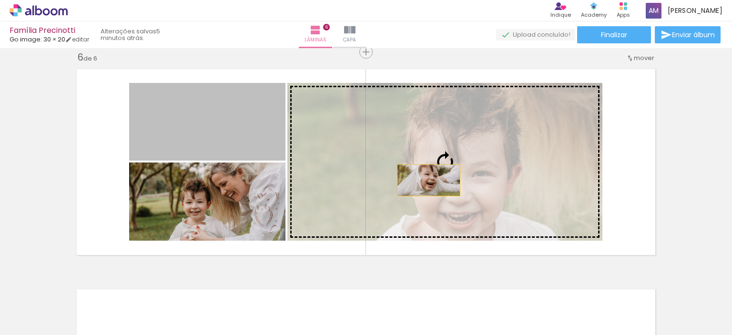
drag, startPoint x: 232, startPoint y: 134, endPoint x: 472, endPoint y: 189, distance: 246.0
click at [0, 0] on slot at bounding box center [0, 0] width 0 height 0
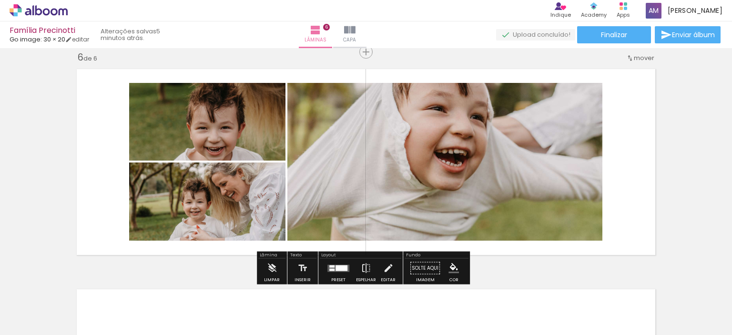
drag, startPoint x: 337, startPoint y: 266, endPoint x: 385, endPoint y: 245, distance: 52.5
click at [338, 266] on div at bounding box center [342, 268] width 12 height 6
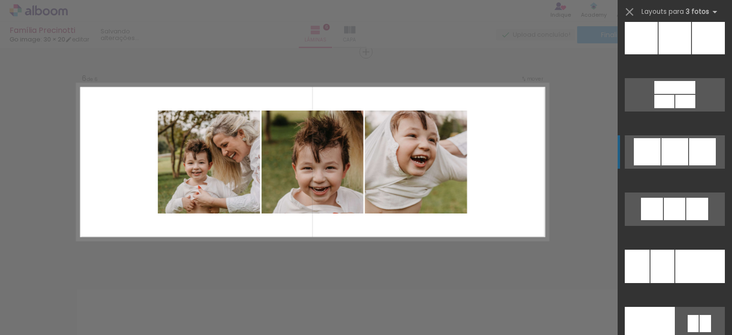
scroll to position [5778, 0]
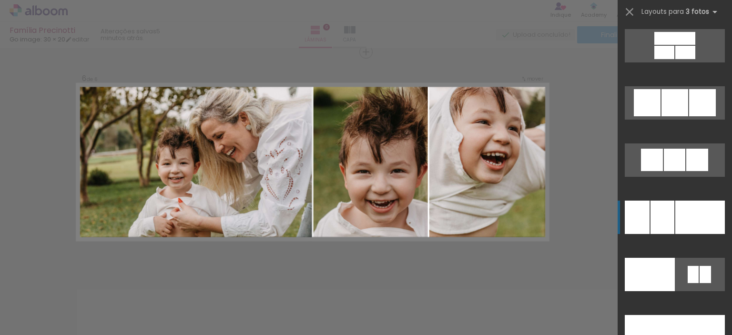
click at [706, 216] on div at bounding box center [701, 217] width 50 height 33
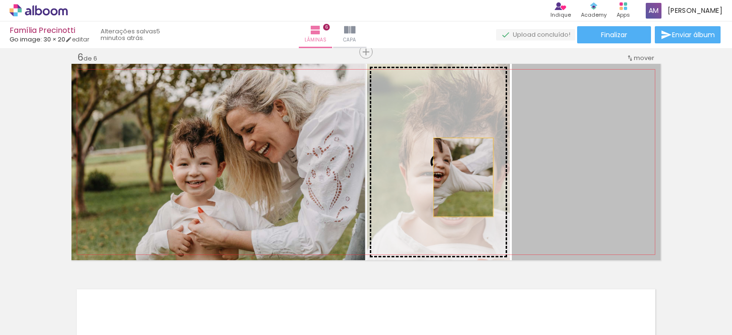
drag, startPoint x: 600, startPoint y: 169, endPoint x: 452, endPoint y: 177, distance: 148.5
click at [0, 0] on slot at bounding box center [0, 0] width 0 height 0
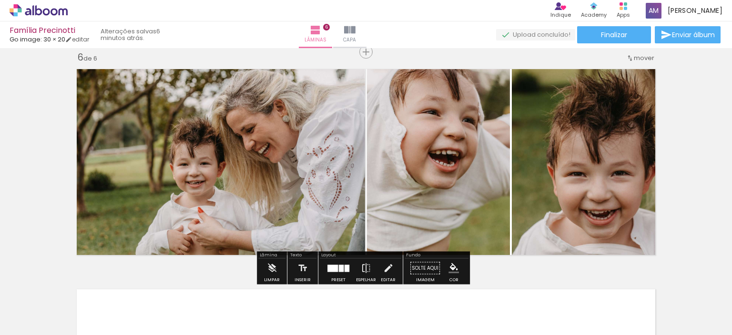
click at [330, 261] on div at bounding box center [339, 268] width 26 height 19
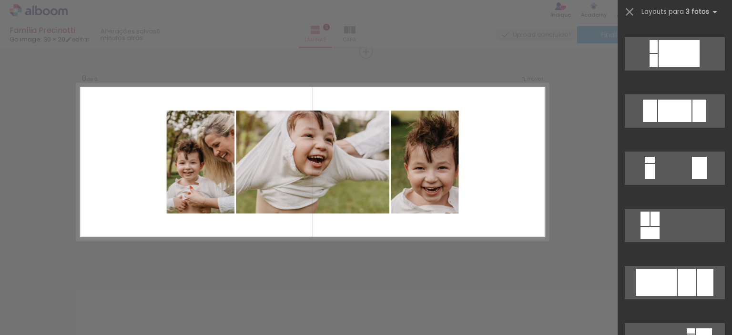
scroll to position [7142, 0]
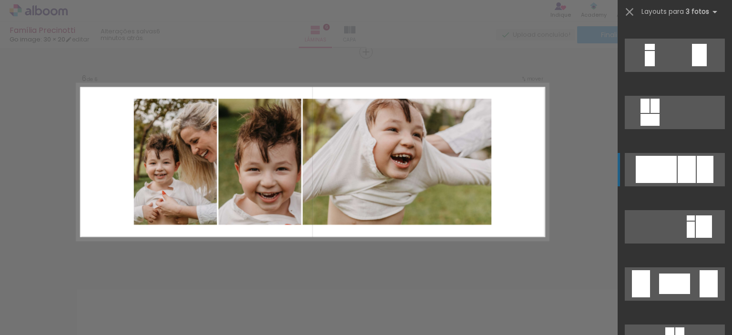
click at [697, 159] on div at bounding box center [705, 169] width 17 height 27
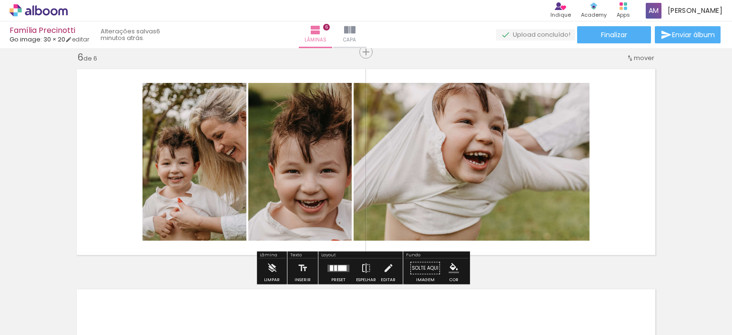
click at [341, 265] on div at bounding box center [342, 268] width 9 height 6
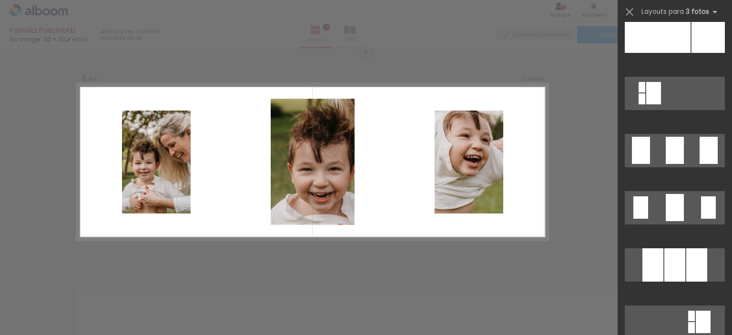
scroll to position [10269, 0]
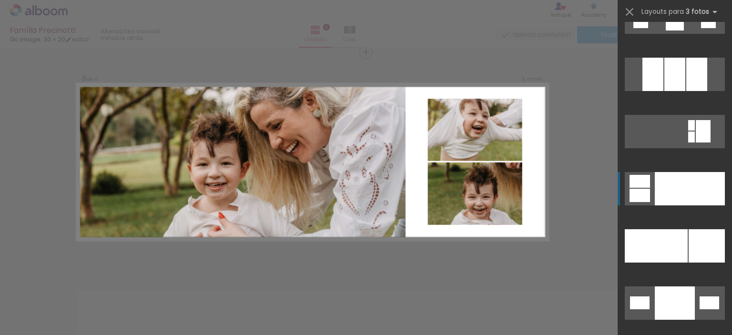
click at [708, 200] on div at bounding box center [690, 188] width 70 height 33
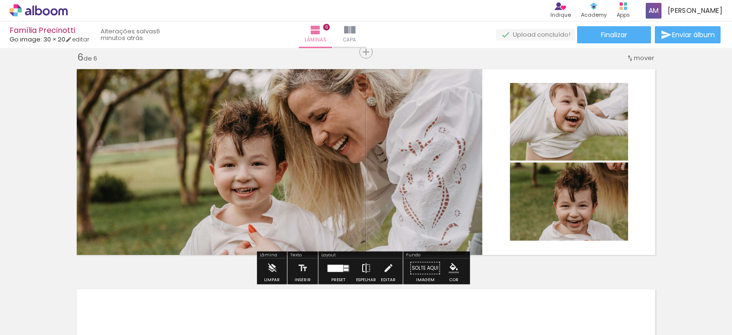
click at [364, 266] on iron-icon at bounding box center [366, 268] width 10 height 19
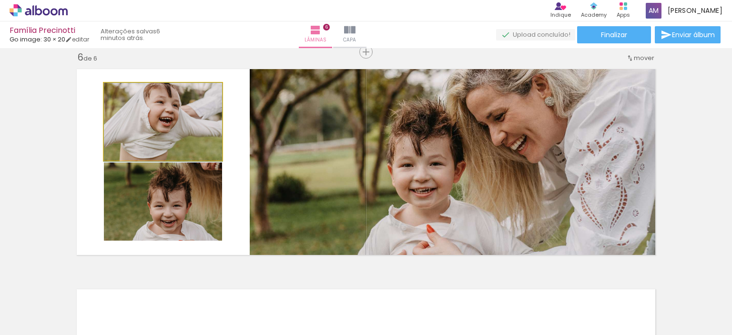
drag, startPoint x: 160, startPoint y: 130, endPoint x: 464, endPoint y: 182, distance: 308.6
click at [0, 0] on slot at bounding box center [0, 0] width 0 height 0
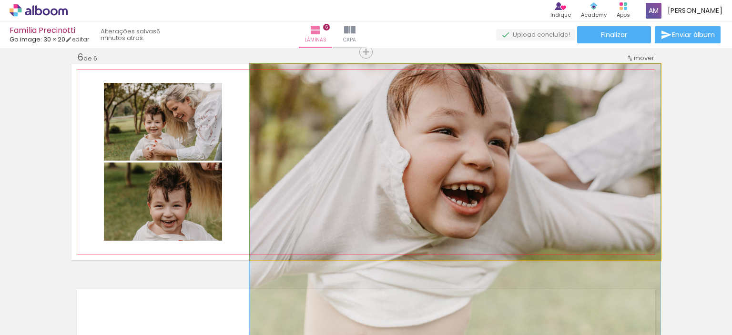
drag, startPoint x: 530, startPoint y: 180, endPoint x: 555, endPoint y: 219, distance: 46.1
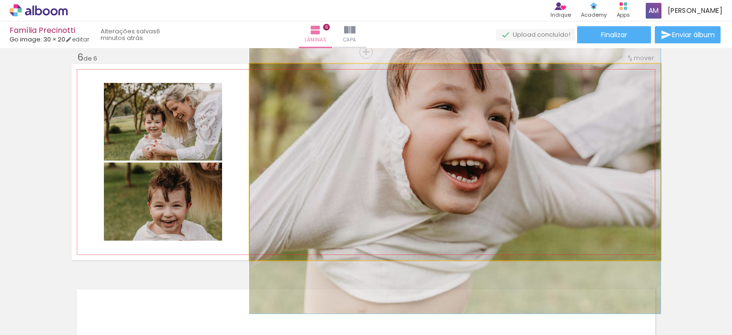
drag, startPoint x: 543, startPoint y: 196, endPoint x: 535, endPoint y: 175, distance: 22.3
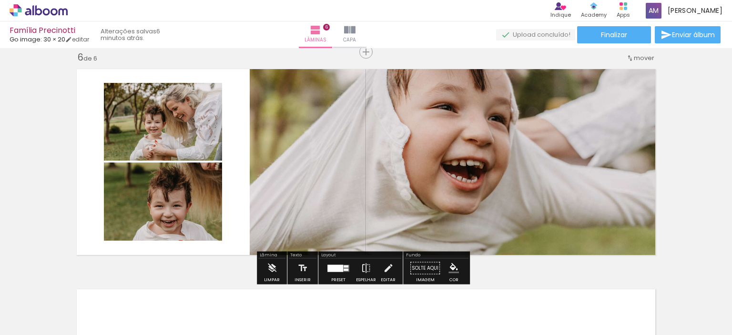
click at [336, 266] on div at bounding box center [336, 268] width 16 height 7
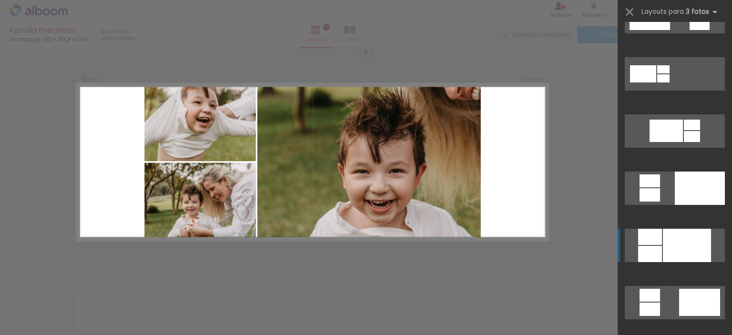
scroll to position [477, 0]
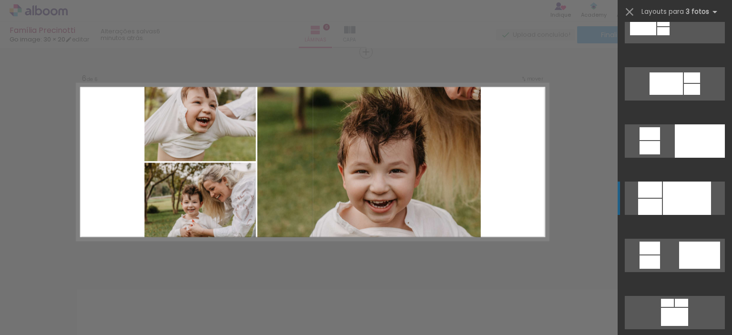
click at [692, 199] on div at bounding box center [687, 198] width 48 height 33
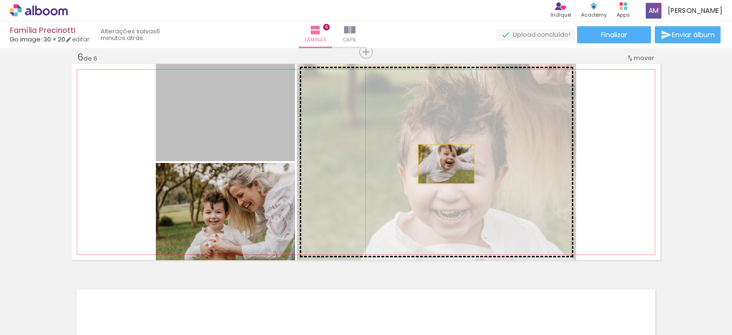
drag, startPoint x: 257, startPoint y: 128, endPoint x: 442, endPoint y: 164, distance: 189.0
click at [0, 0] on slot at bounding box center [0, 0] width 0 height 0
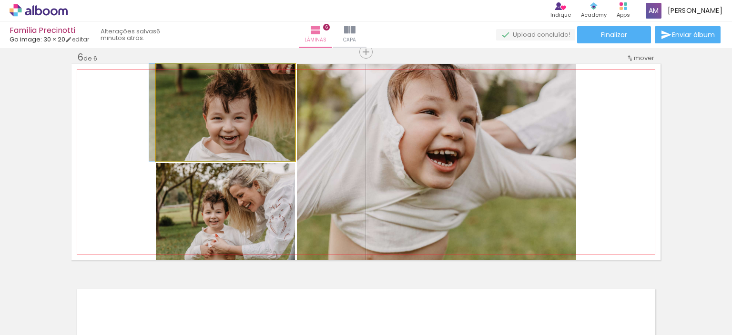
drag, startPoint x: 253, startPoint y: 112, endPoint x: 228, endPoint y: 148, distance: 44.6
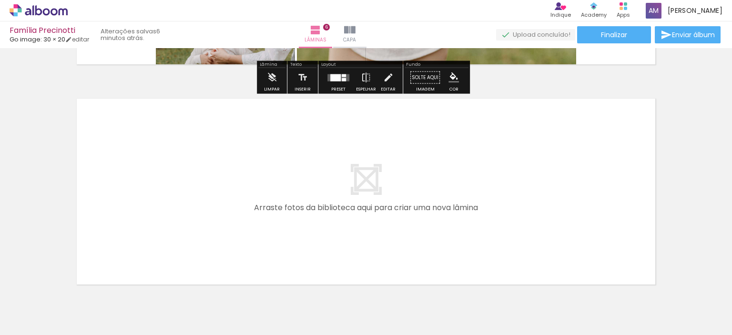
scroll to position [1351, 0]
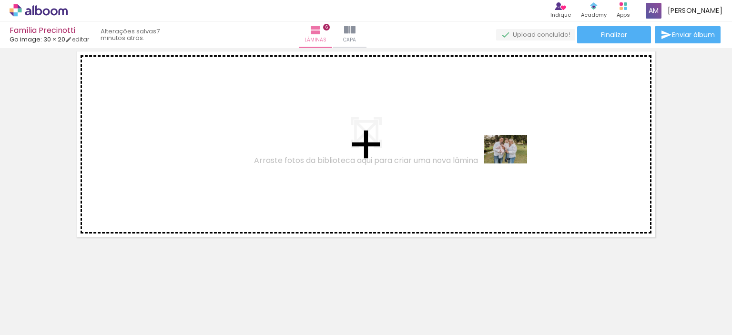
drag, startPoint x: 578, startPoint y: 306, endPoint x: 584, endPoint y: 276, distance: 30.0
click at [513, 162] on quentale-workspace at bounding box center [366, 167] width 732 height 335
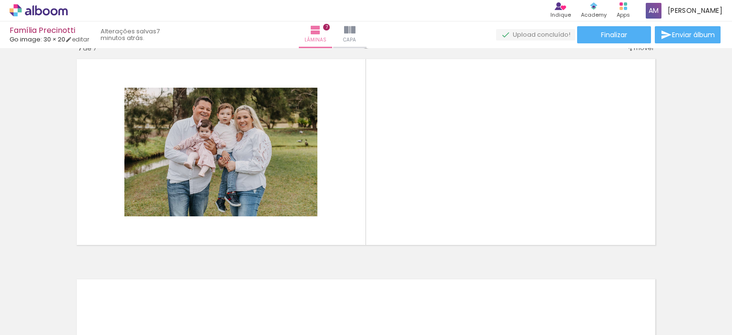
scroll to position [1333, 0]
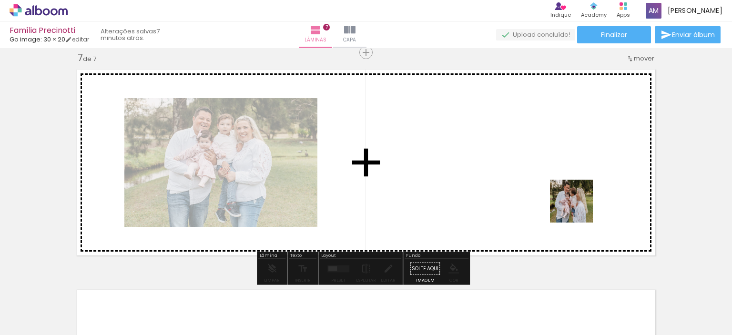
drag, startPoint x: 615, startPoint y: 301, endPoint x: 631, endPoint y: 276, distance: 29.4
click at [569, 193] on quentale-workspace at bounding box center [366, 167] width 732 height 335
